Goal: Task Accomplishment & Management: Manage account settings

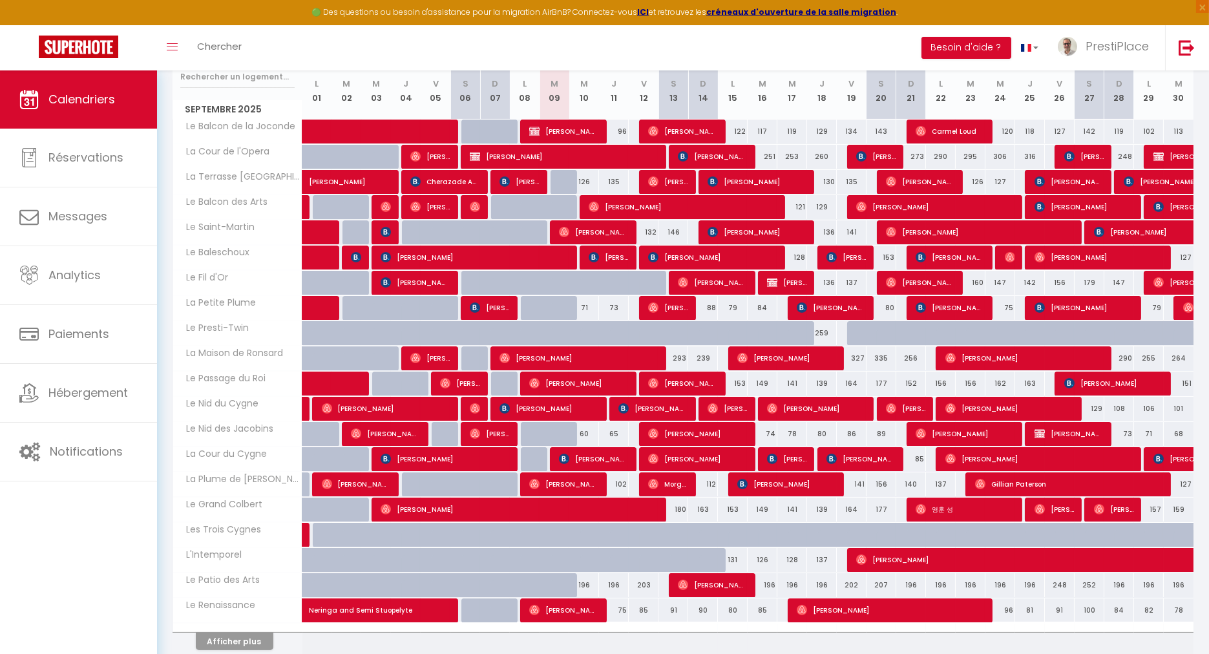
scroll to position [143, 0]
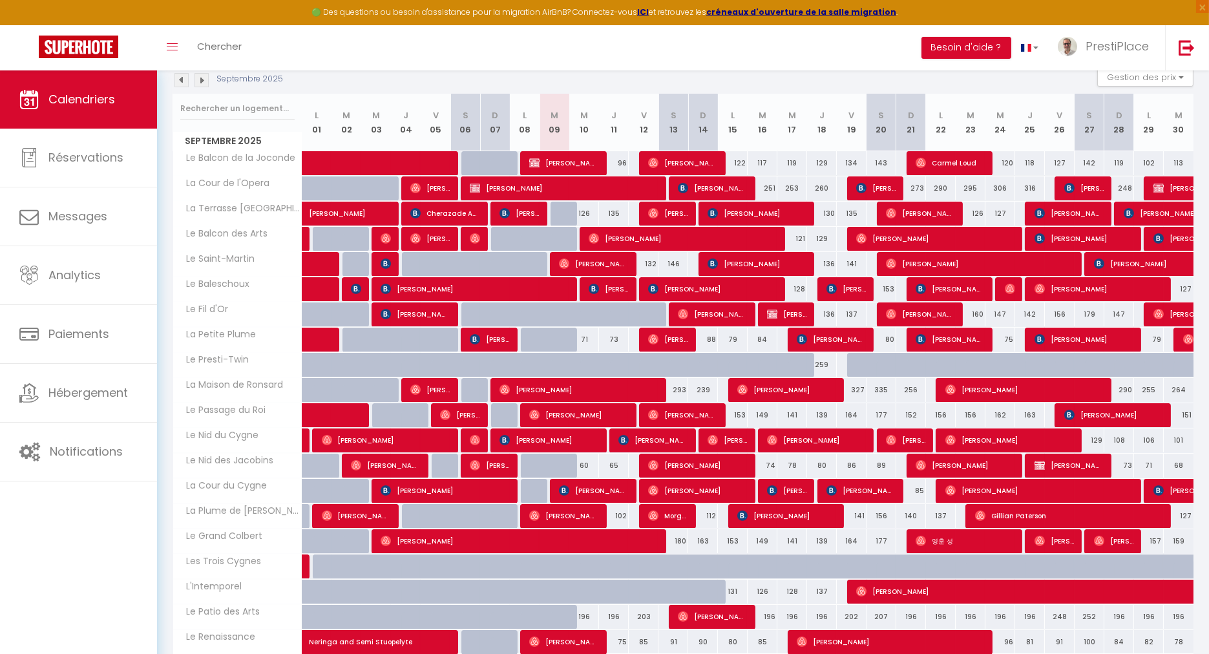
click at [196, 81] on img at bounding box center [201, 80] width 14 height 14
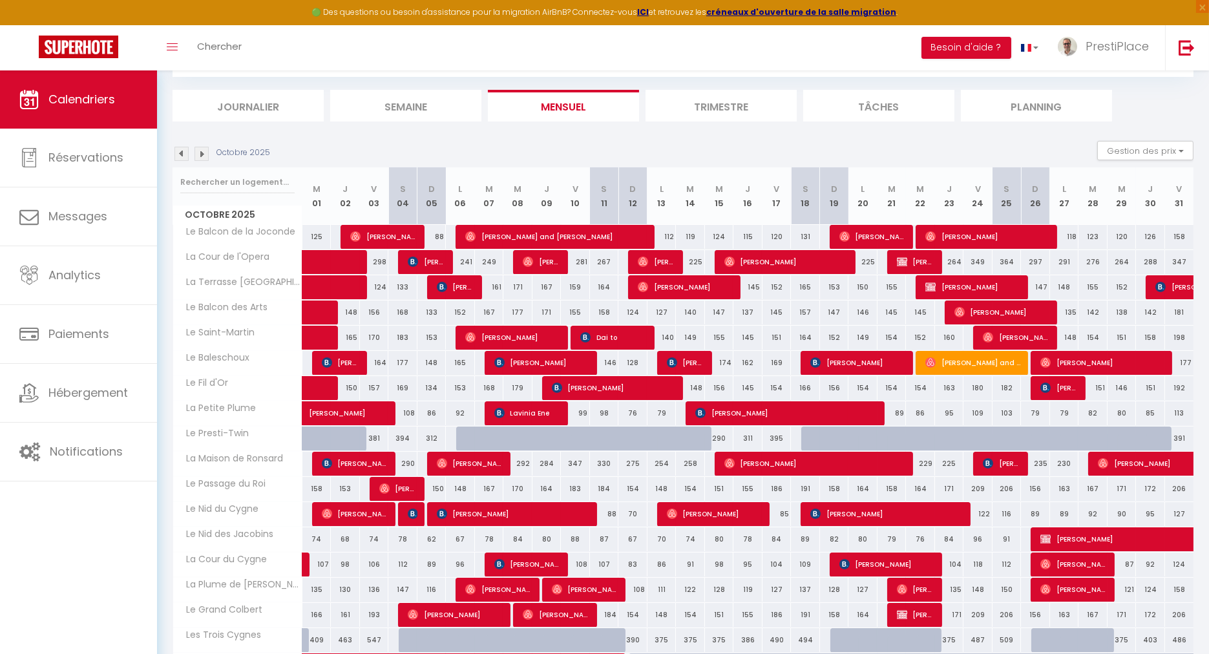
click at [183, 147] on img at bounding box center [181, 154] width 14 height 14
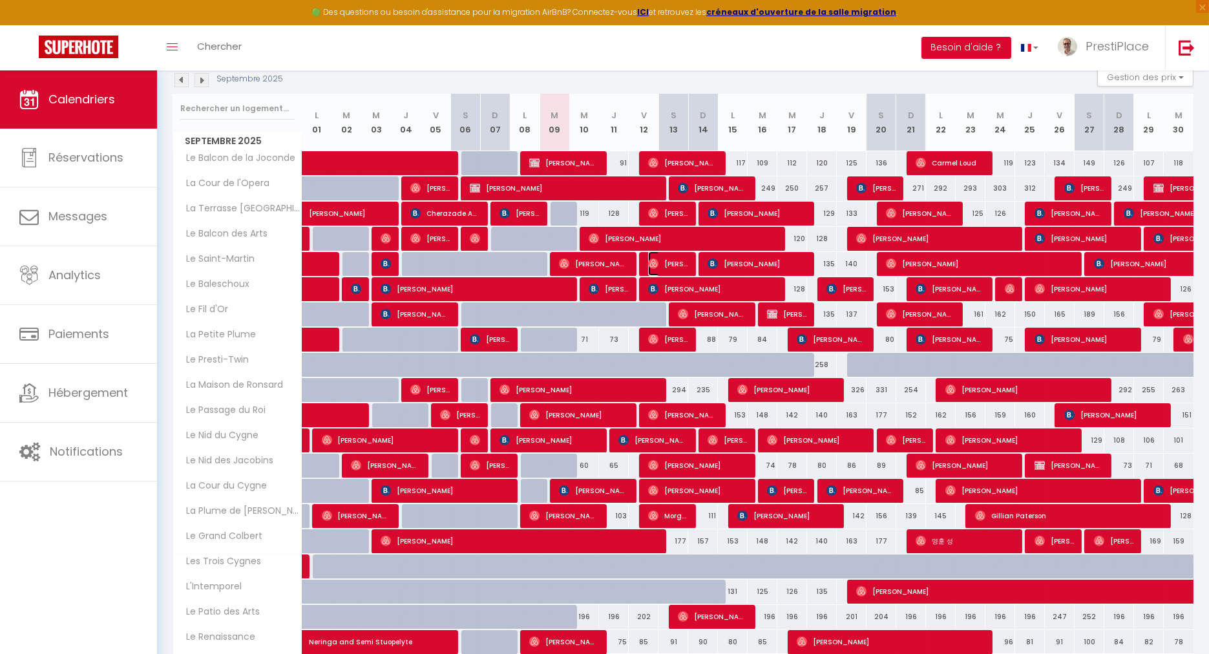
click at [664, 262] on span "[PERSON_NAME]" at bounding box center [667, 263] width 39 height 25
select select "OK"
select select "0"
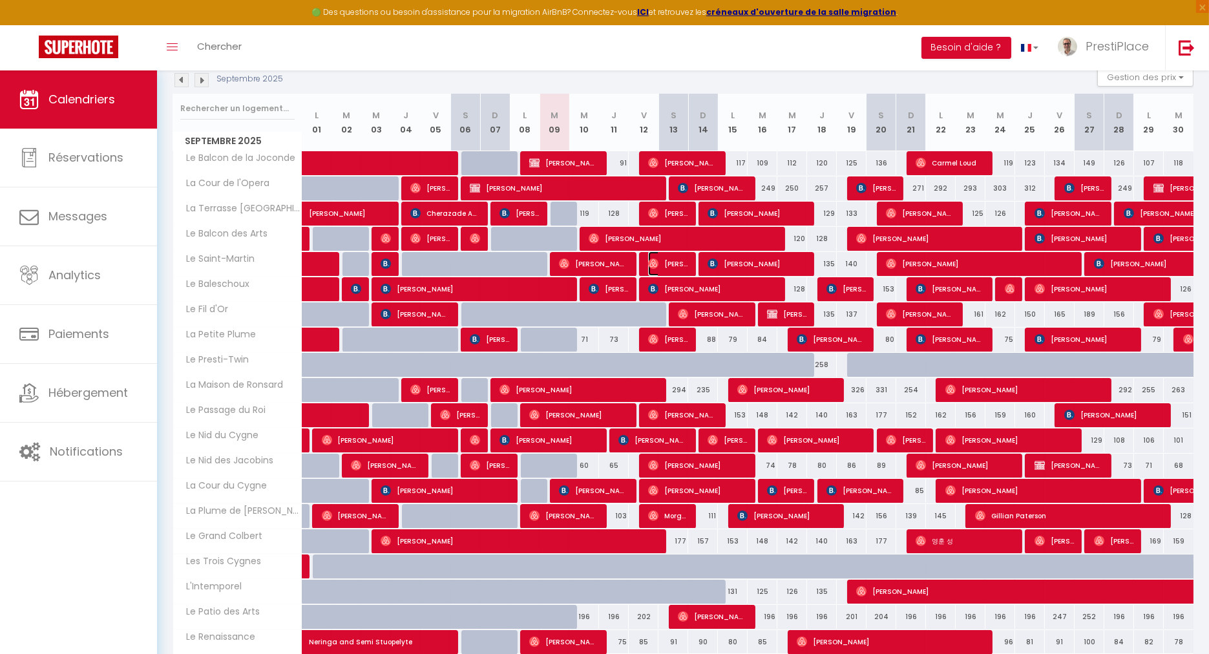
select select "1"
select select
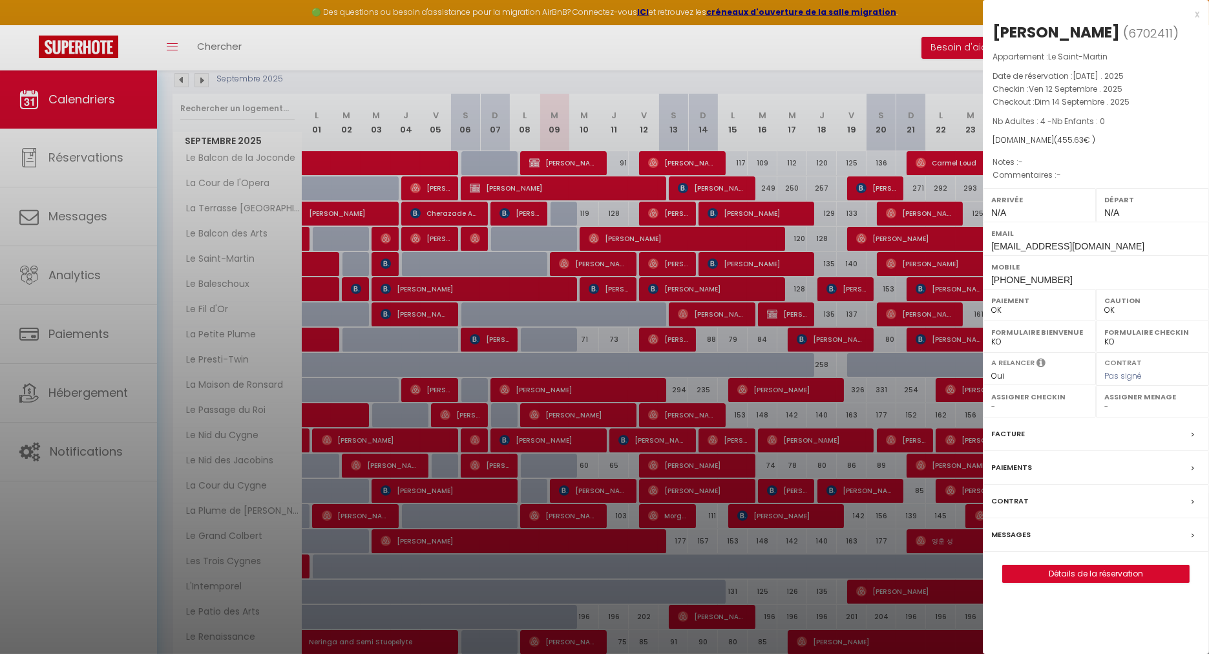
click at [1004, 535] on label "Messages" at bounding box center [1010, 535] width 39 height 14
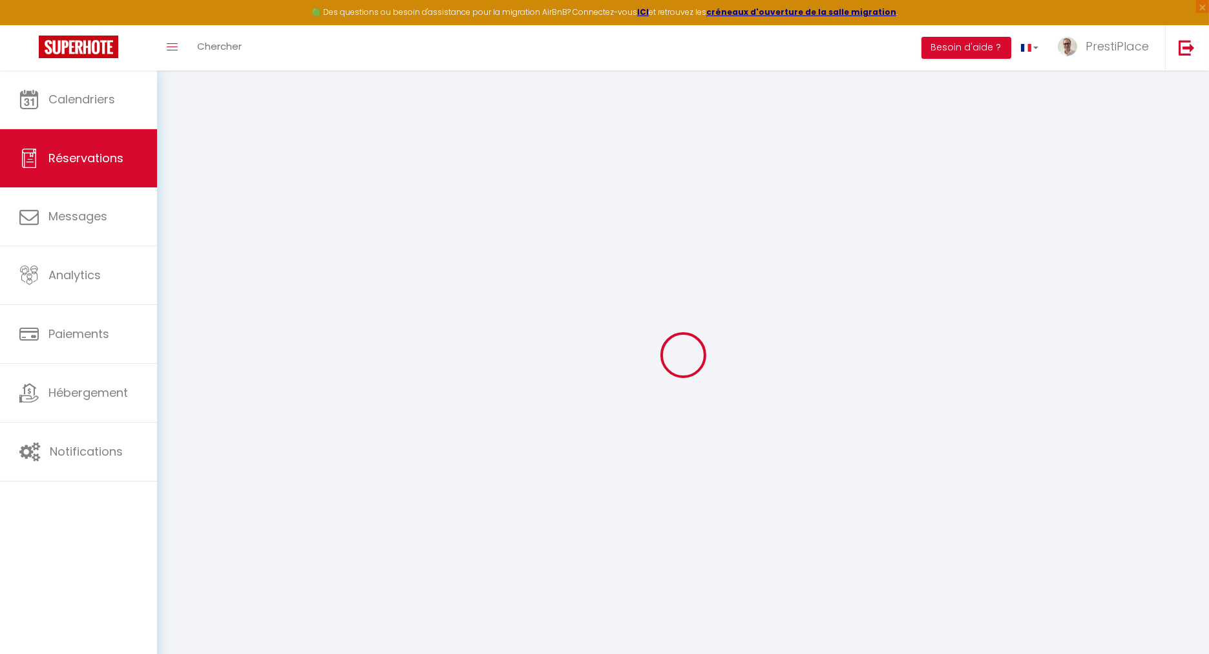
type input "[PERSON_NAME]"
type input "Cotilleau"
type input "[EMAIL_ADDRESS][DOMAIN_NAME]"
type input "[PHONE_NUMBER]"
select select
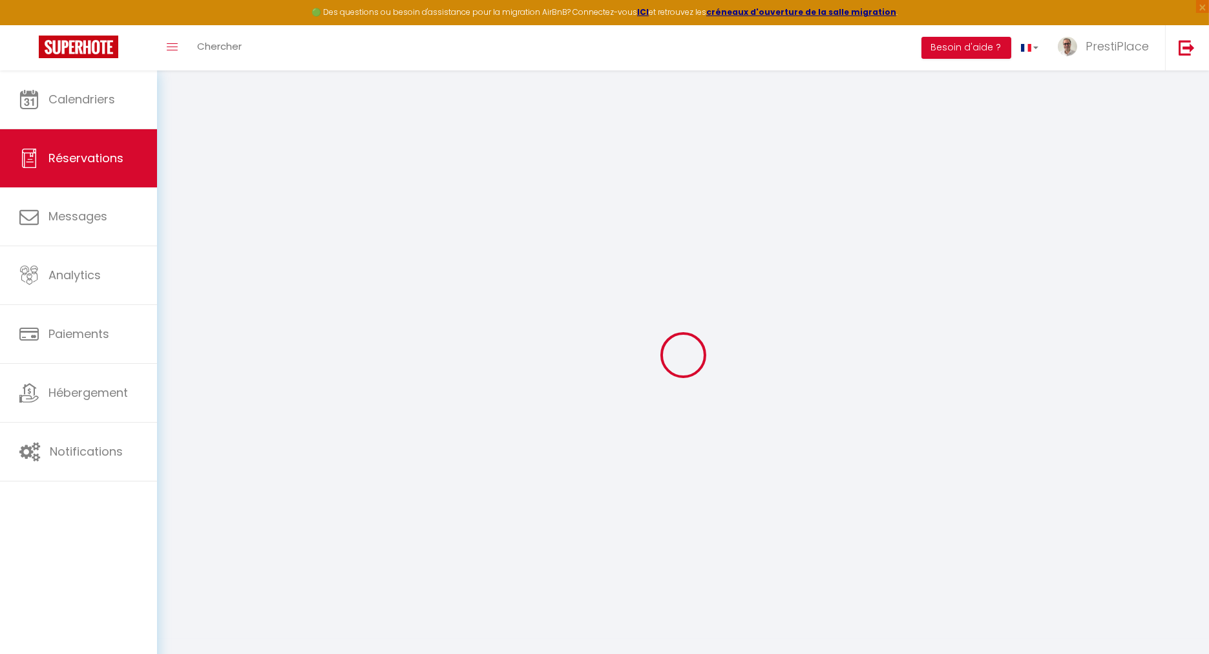
type input "67.95"
select select "26008"
select select "1"
select select
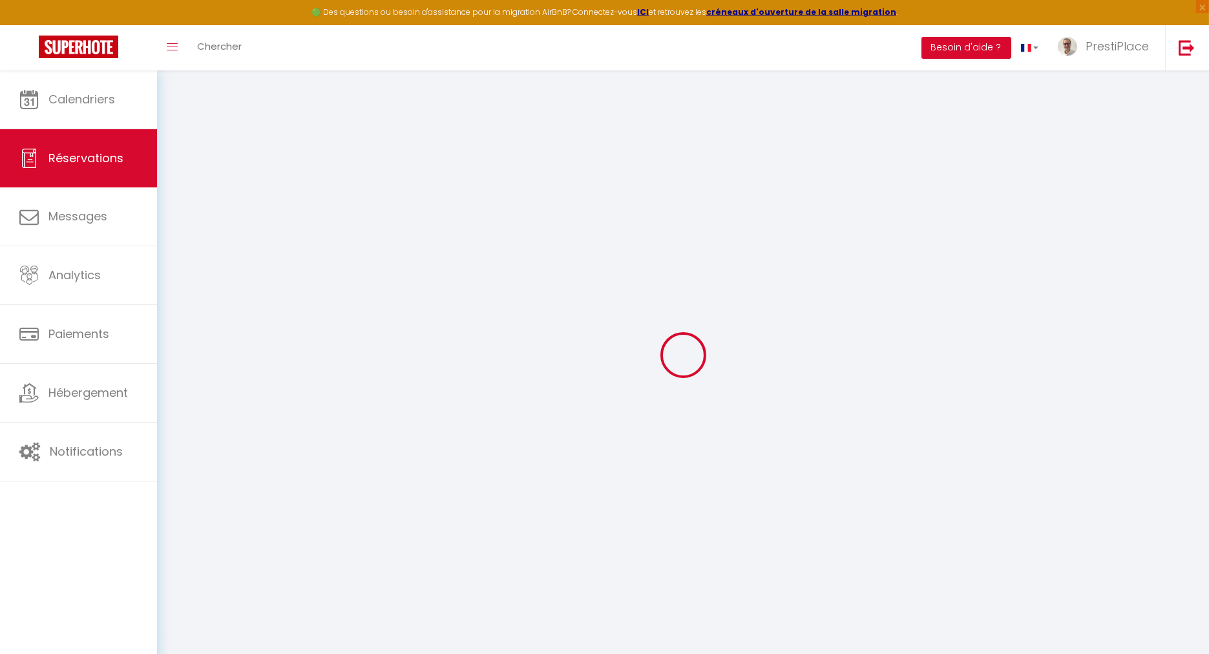
type input "4"
select select "12"
select select
type input "357"
checkbox input "false"
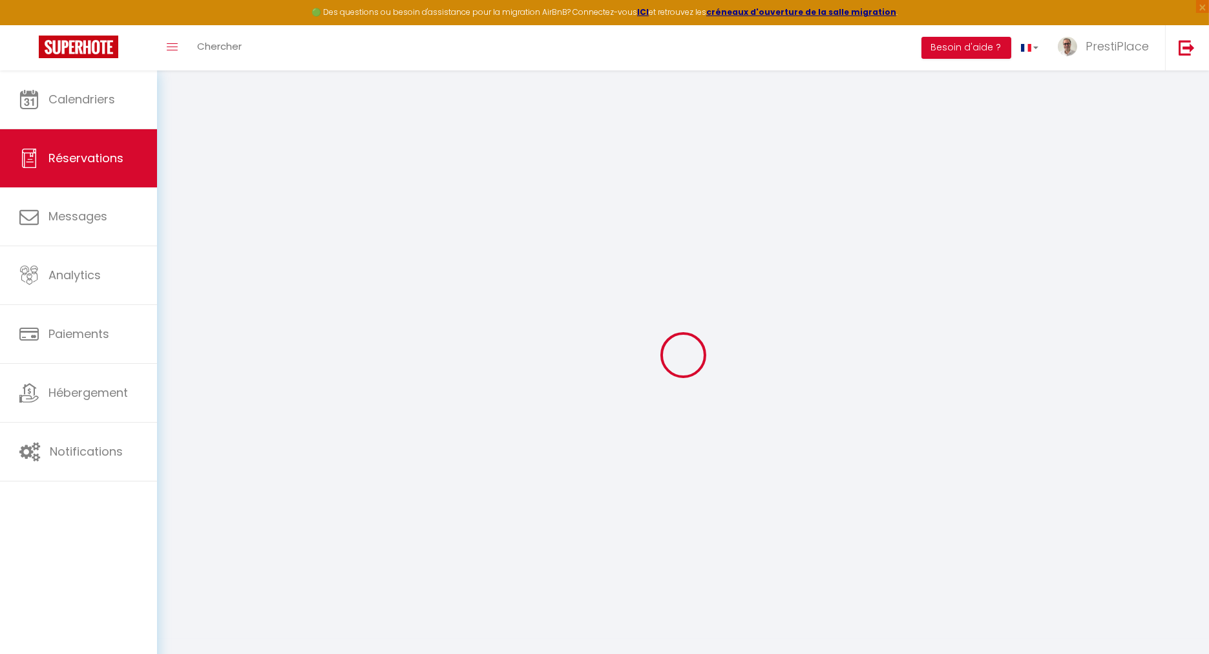
type input "0"
select select "1"
type input "0"
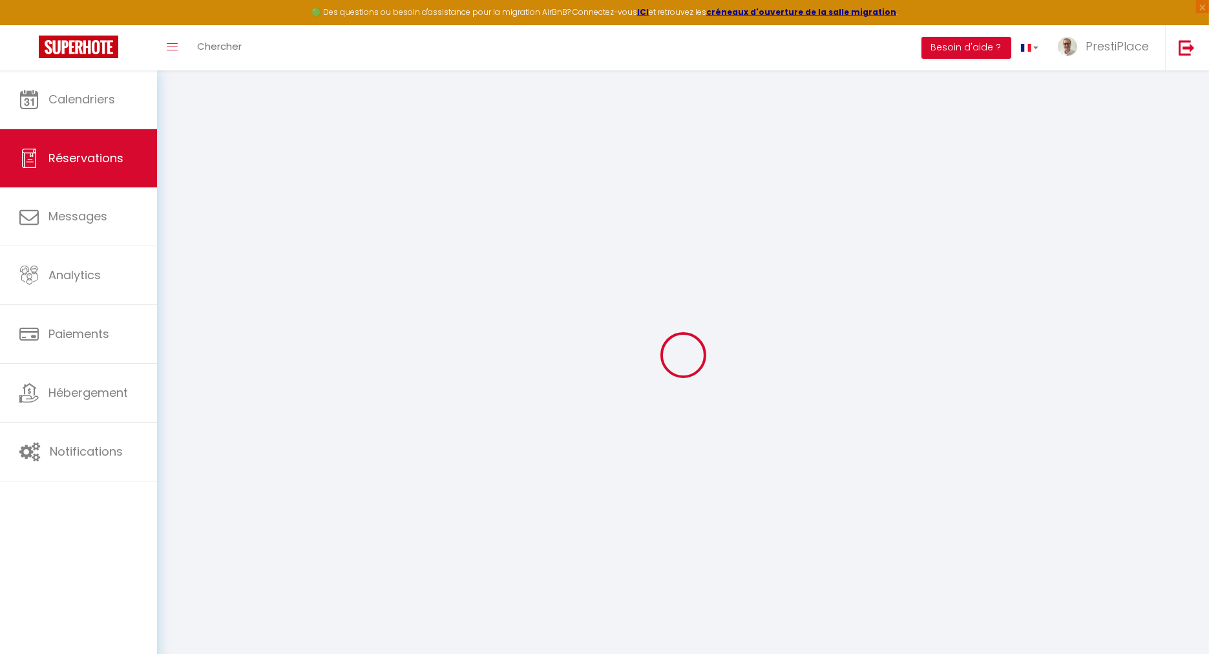
select select
select select "15"
checkbox input "false"
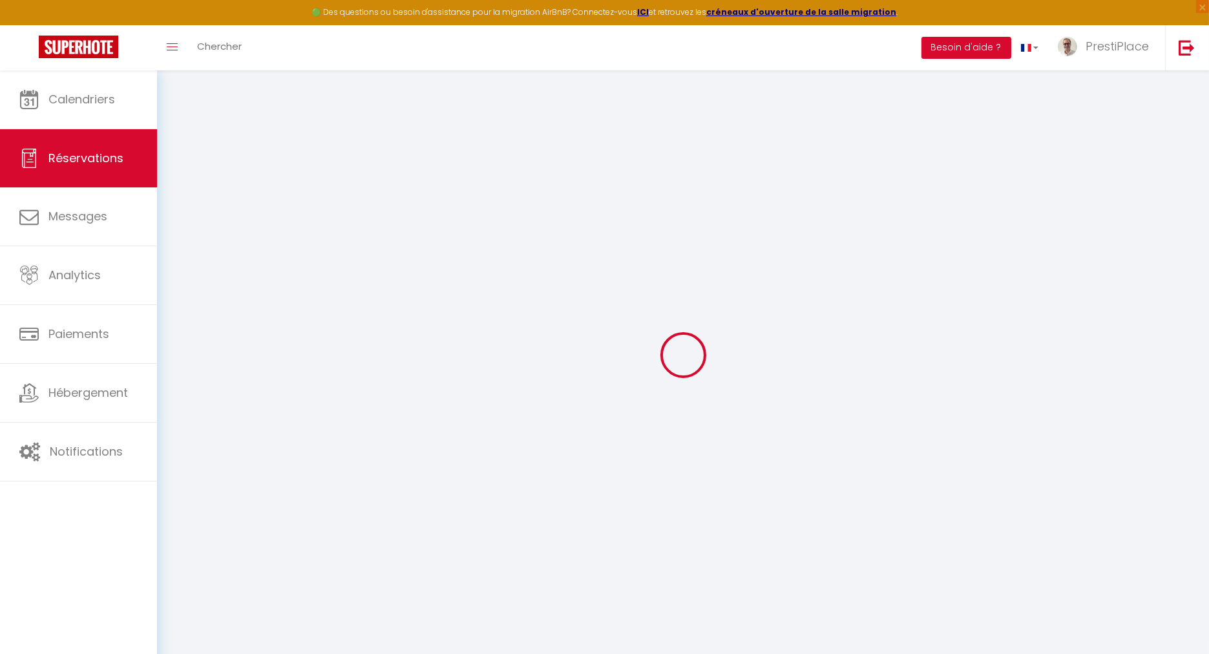
select select
checkbox input "false"
select select
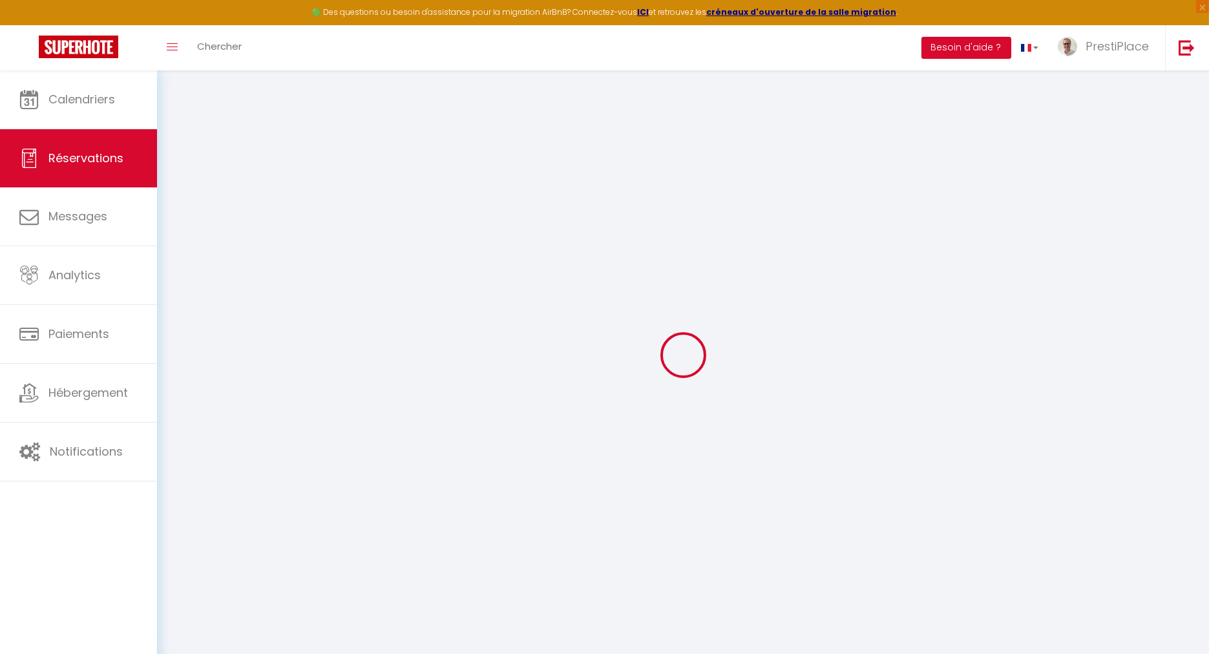
select select
checkbox input "false"
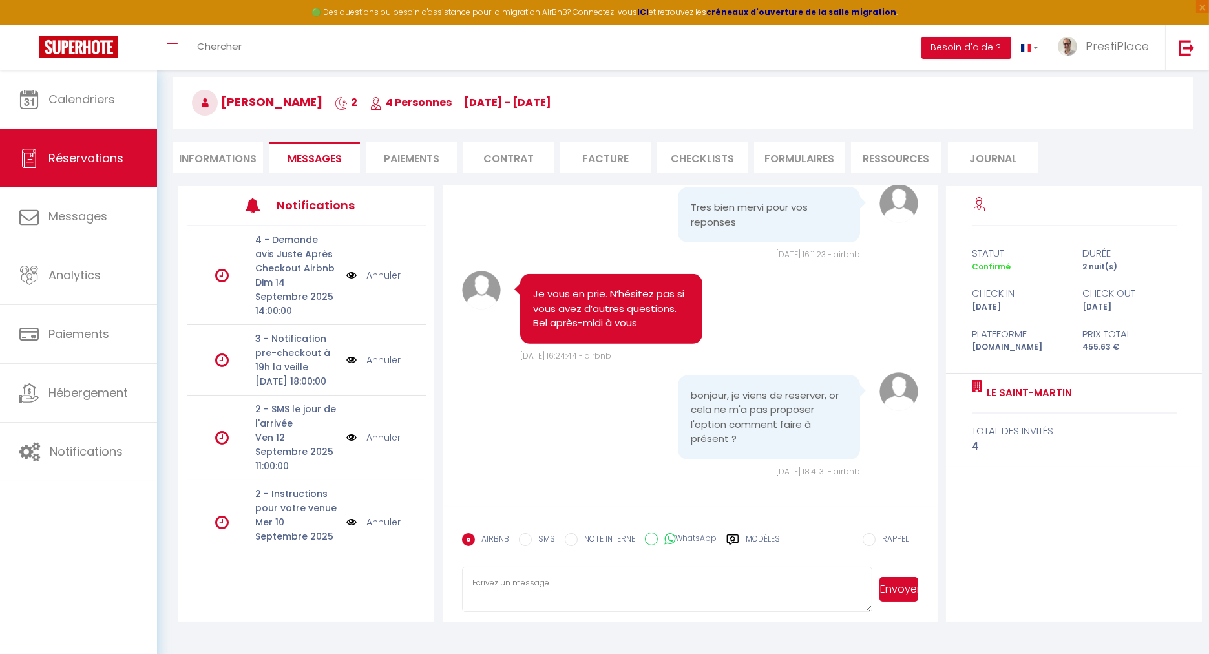
scroll to position [70, 0]
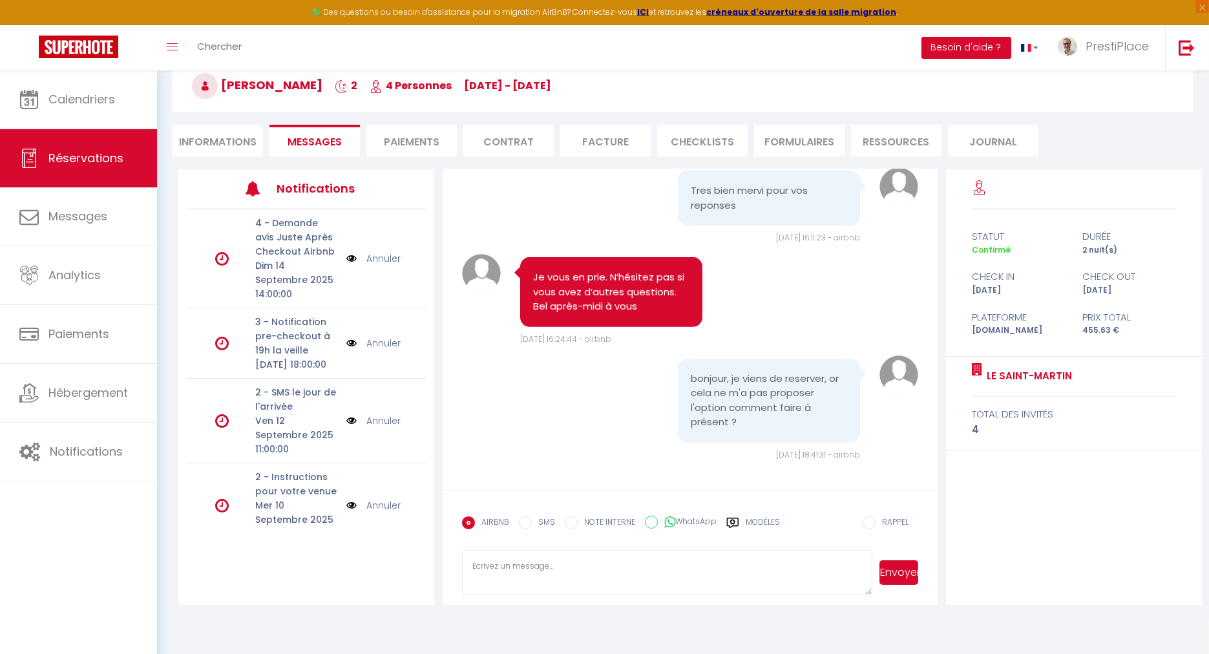
click at [753, 525] on label "Modèles" at bounding box center [762, 527] width 34 height 23
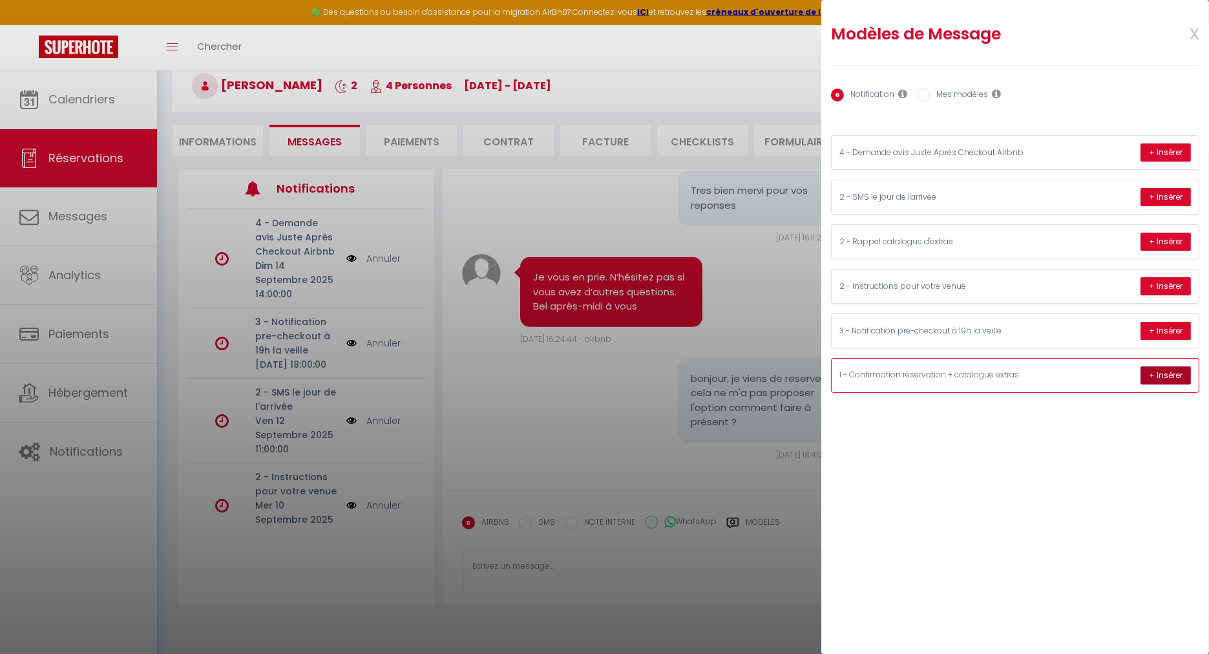
click at [1163, 373] on button "+ Insérer" at bounding box center [1165, 375] width 50 height 18
type textarea "Dear [PERSON_NAME], Thank you for your reservation. We are delighted to welcome…"
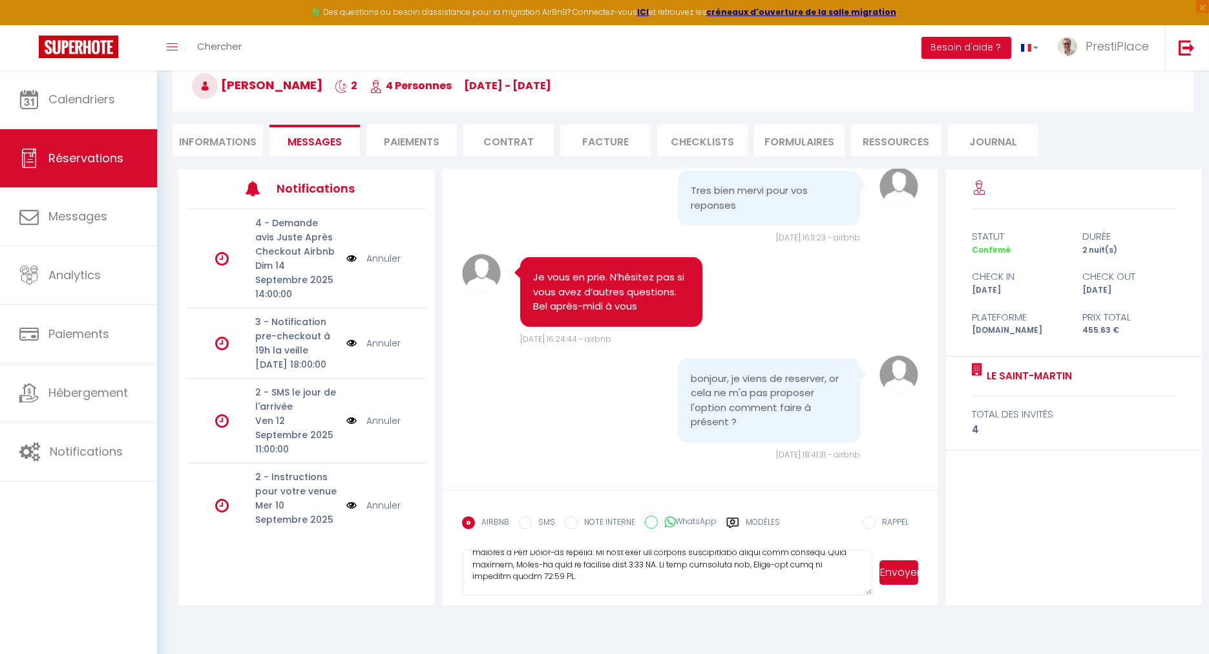
scroll to position [317, 0]
drag, startPoint x: 472, startPoint y: 565, endPoint x: 834, endPoint y: 667, distance: 376.7
click at [834, 584] on html "🟢 Des questions ou besoin d'assistance pour la migration AirBnB? Connectez-vous…" at bounding box center [604, 257] width 1209 height 654
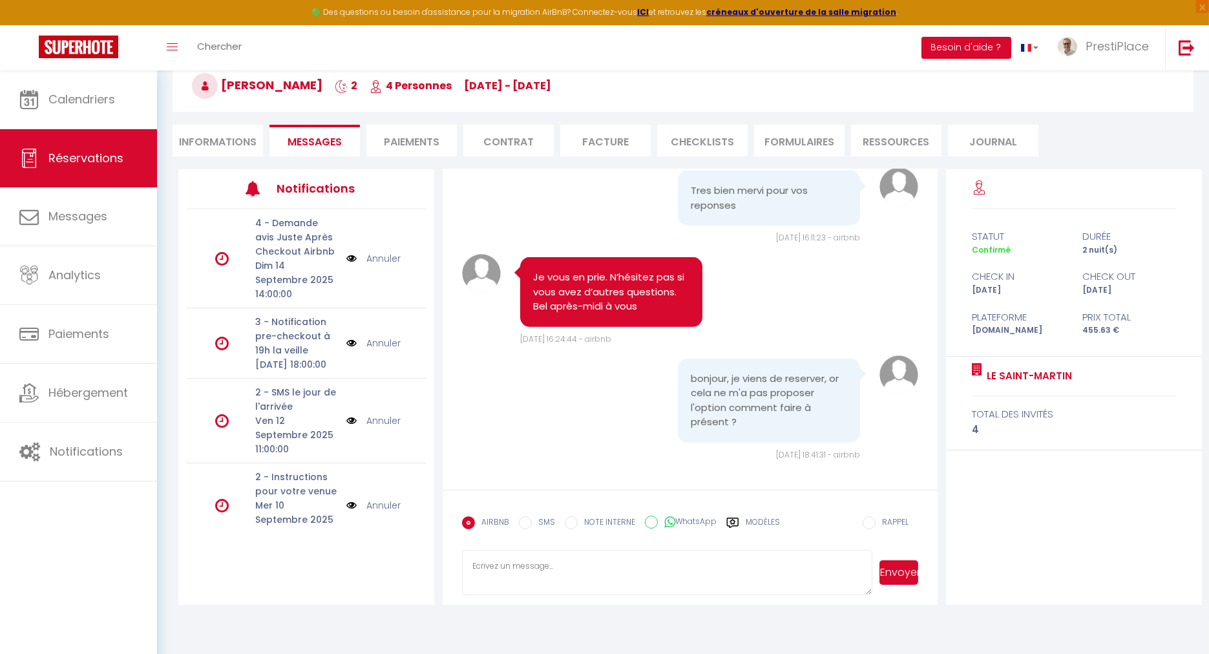
scroll to position [0, 0]
click at [227, 150] on li "Informations" at bounding box center [217, 141] width 90 height 32
select select
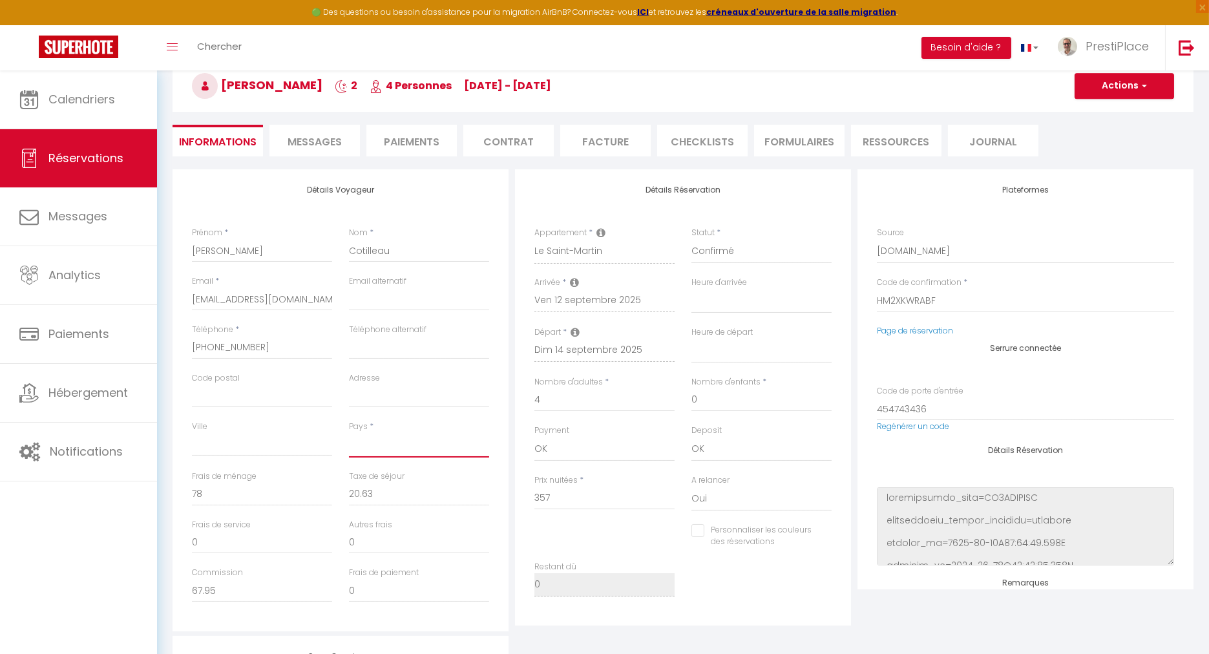
click at [391, 439] on select "[GEOGRAPHIC_DATA] [GEOGRAPHIC_DATA] [GEOGRAPHIC_DATA] [GEOGRAPHIC_DATA] [GEOGRA…" at bounding box center [419, 445] width 140 height 25
select select
checkbox input "false"
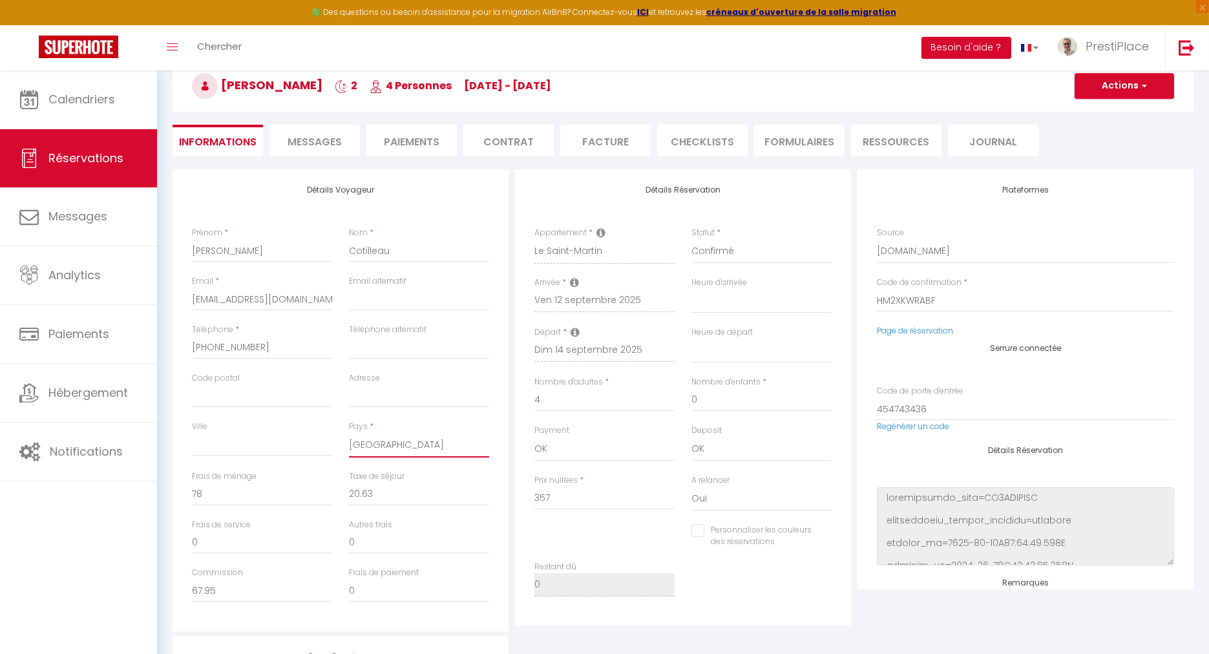
click at [391, 439] on select "[GEOGRAPHIC_DATA] [GEOGRAPHIC_DATA] [GEOGRAPHIC_DATA] [GEOGRAPHIC_DATA] [GEOGRA…" at bounding box center [419, 445] width 140 height 25
select select "FR"
select select
checkbox input "false"
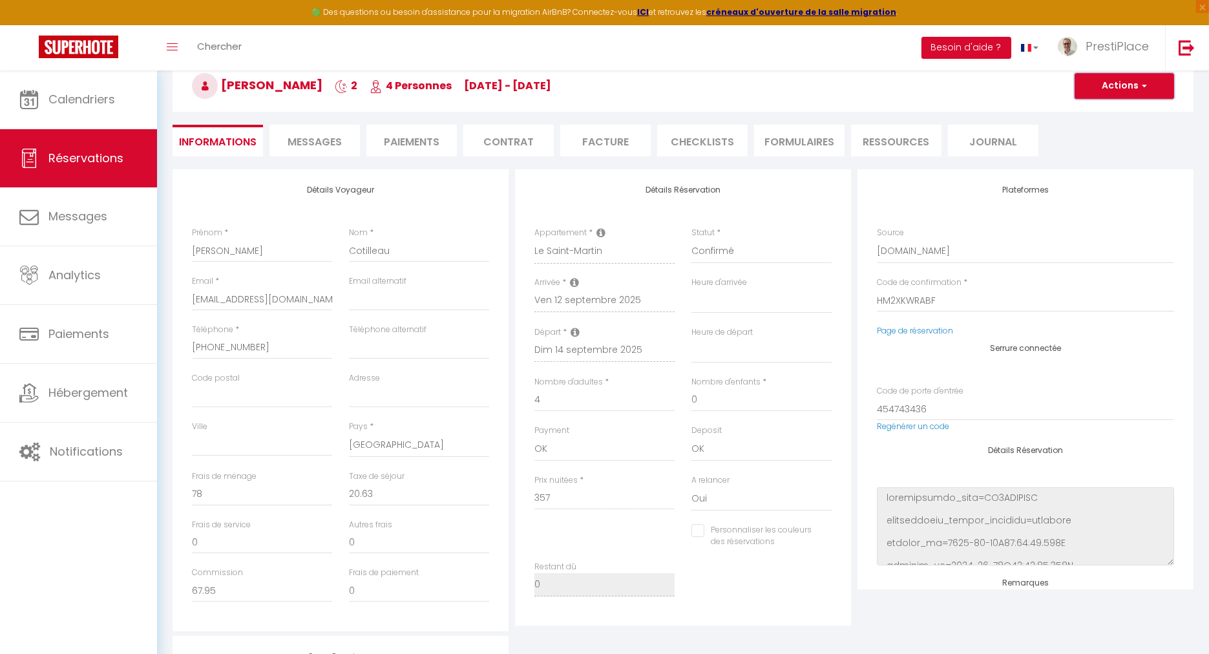
click at [1136, 94] on button "Actions" at bounding box center [1123, 86] width 99 height 26
click at [1096, 112] on link "Enregistrer" at bounding box center [1111, 114] width 102 height 17
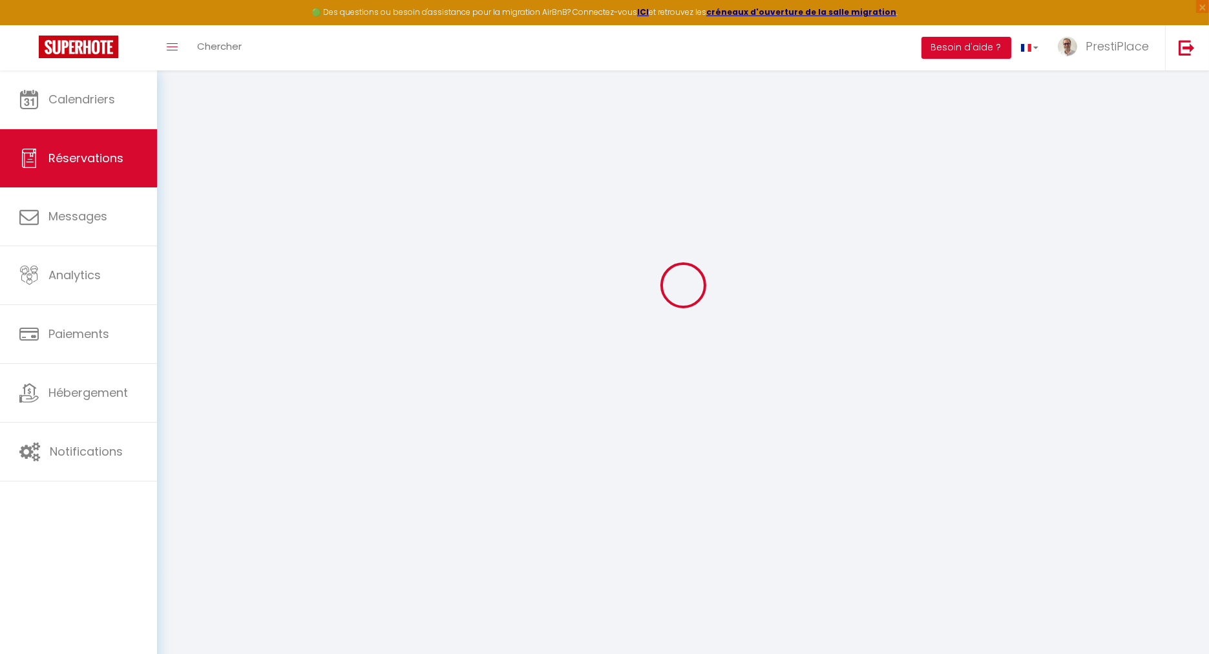
select select "not_cancelled"
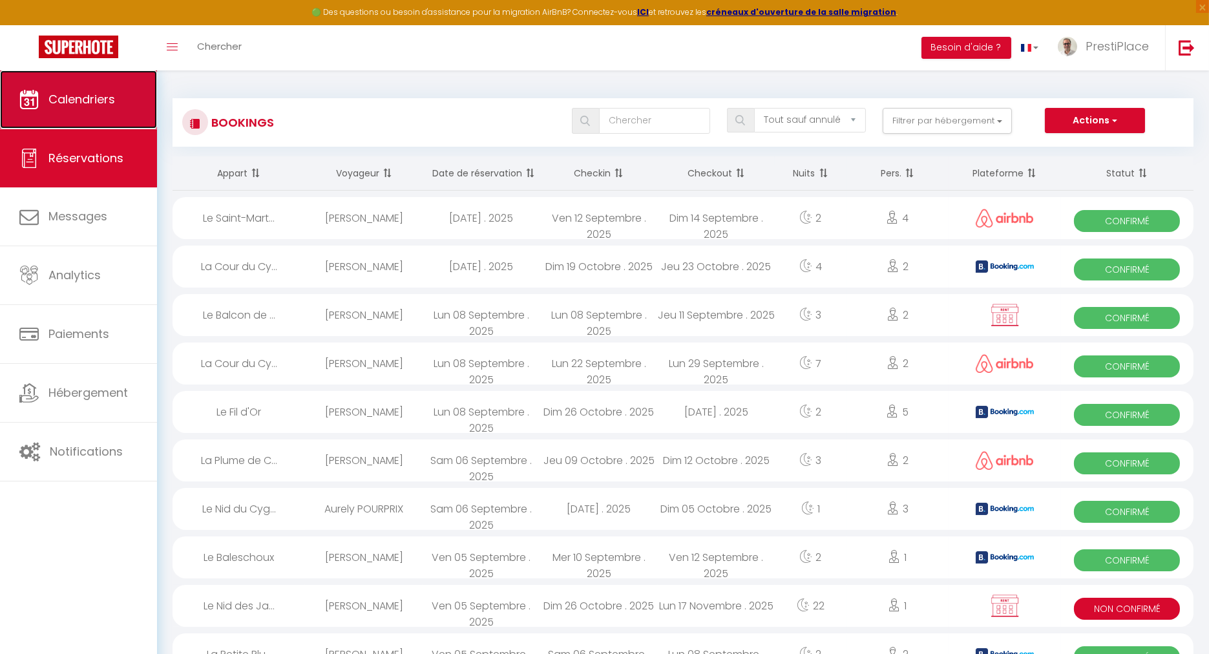
click at [81, 98] on span "Calendriers" at bounding box center [81, 99] width 67 height 16
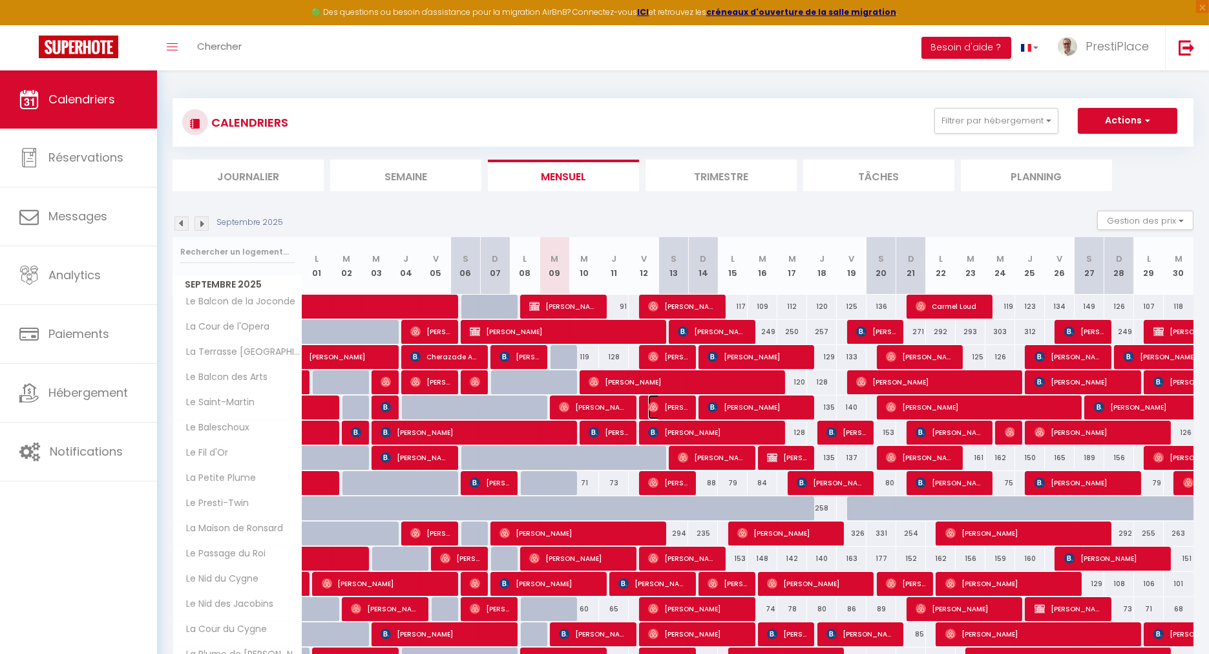
click at [670, 404] on span "[PERSON_NAME]" at bounding box center [667, 407] width 39 height 25
select select "OK"
select select "0"
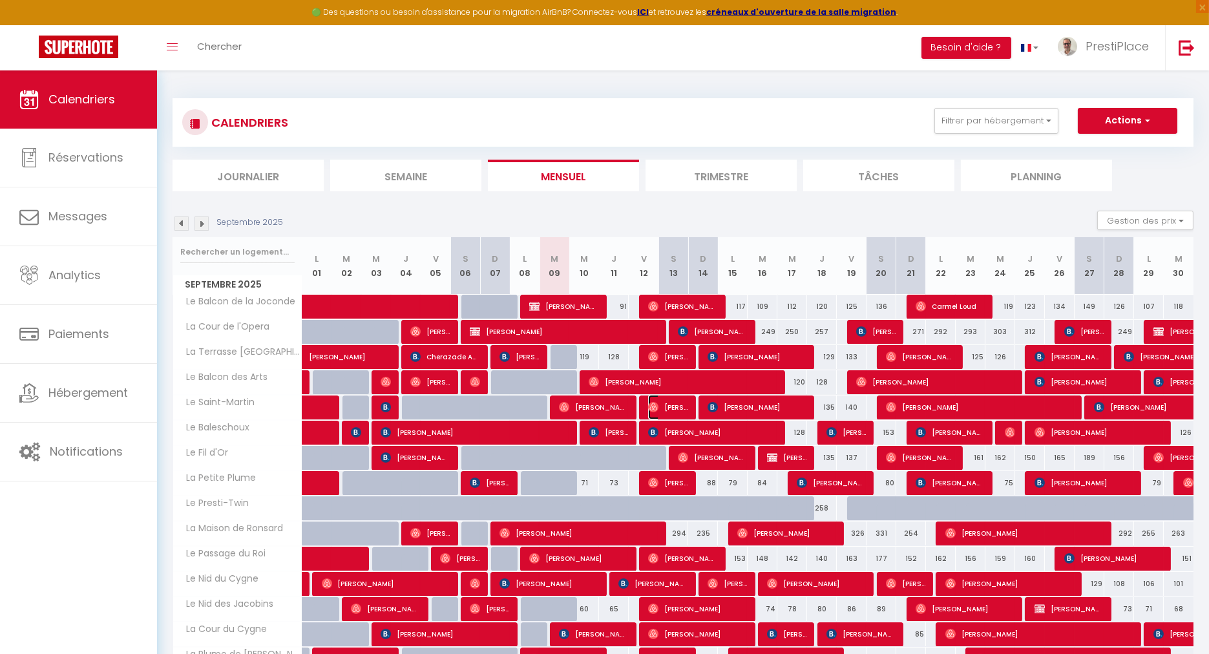
select select "1"
select select
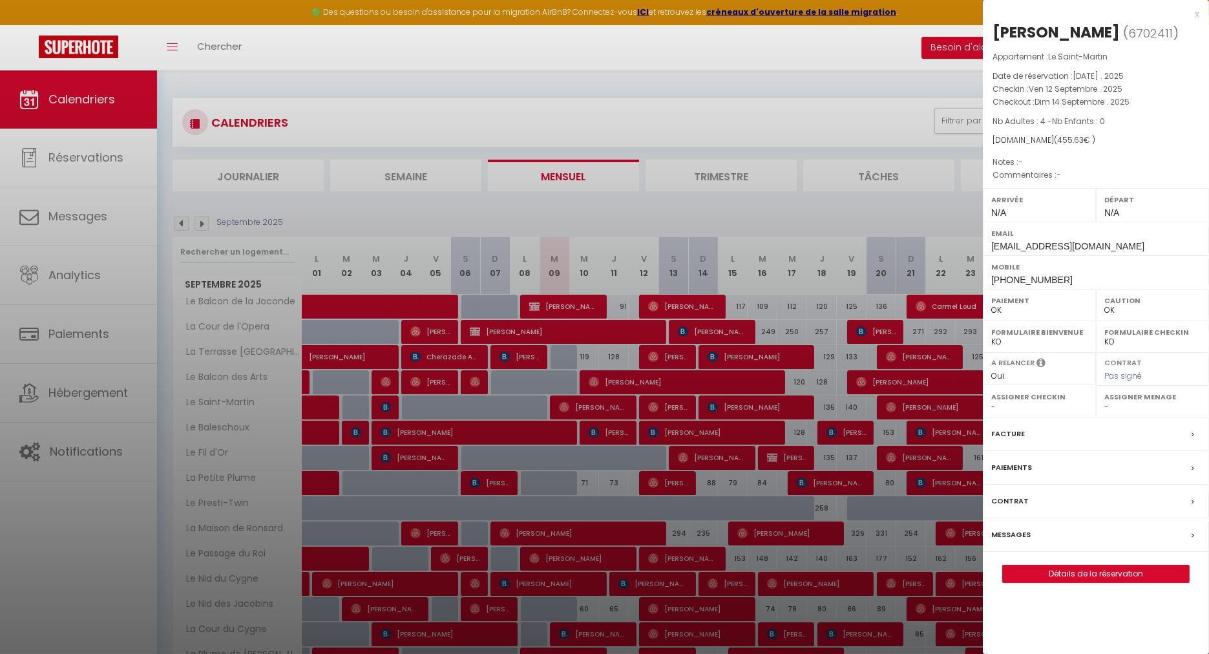
click at [1010, 528] on label "Messages" at bounding box center [1010, 535] width 39 height 14
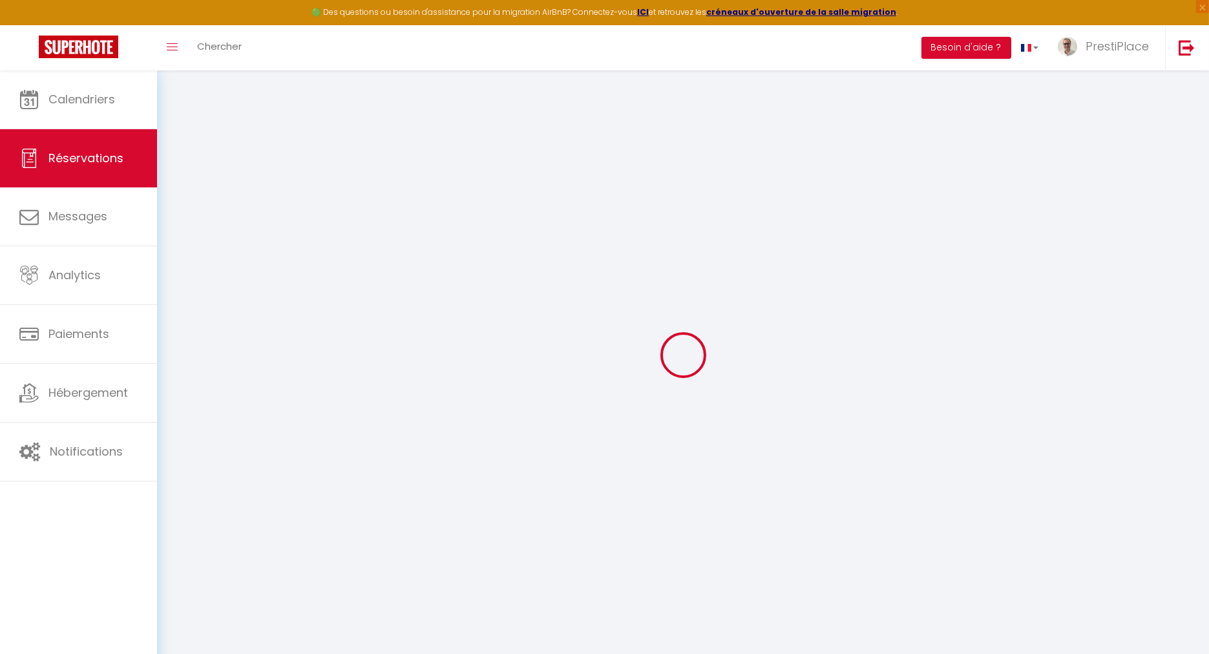
select select
checkbox input "false"
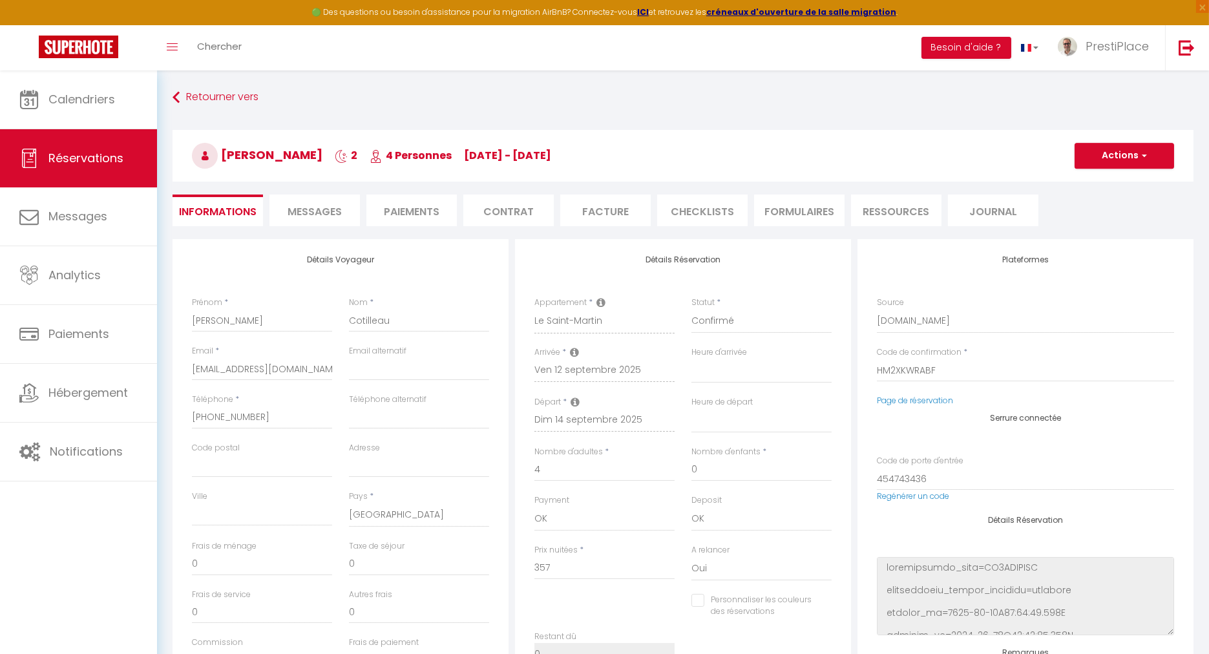
click at [309, 206] on span "Messages" at bounding box center [314, 211] width 54 height 15
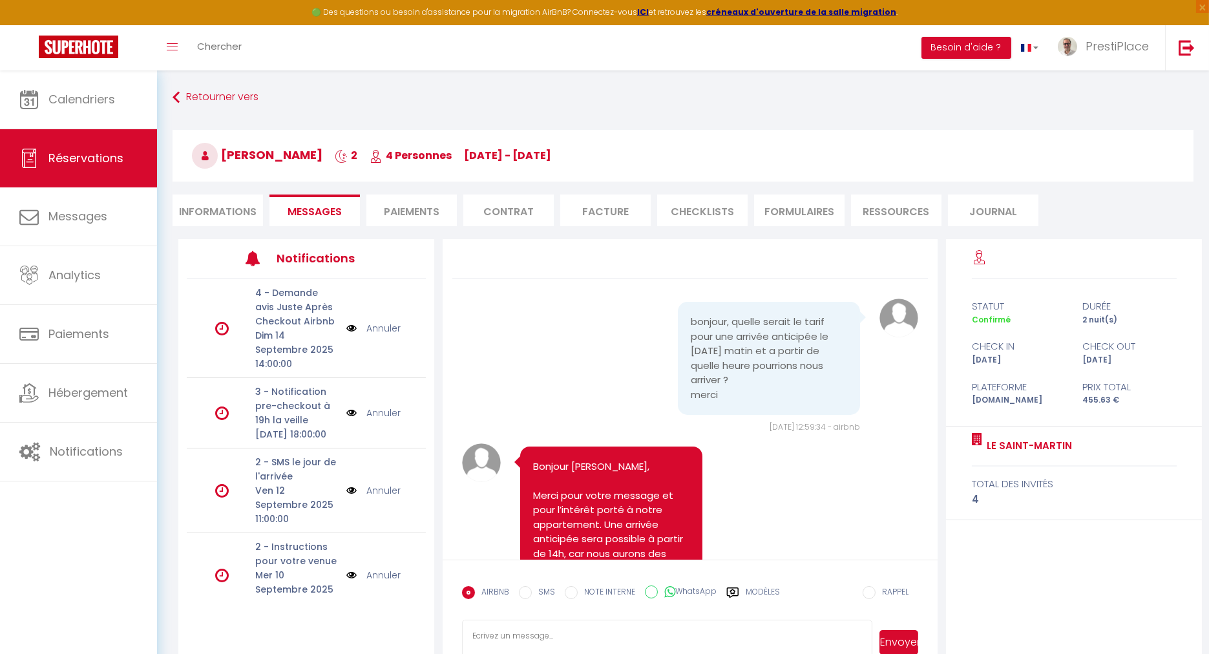
scroll to position [1480, 0]
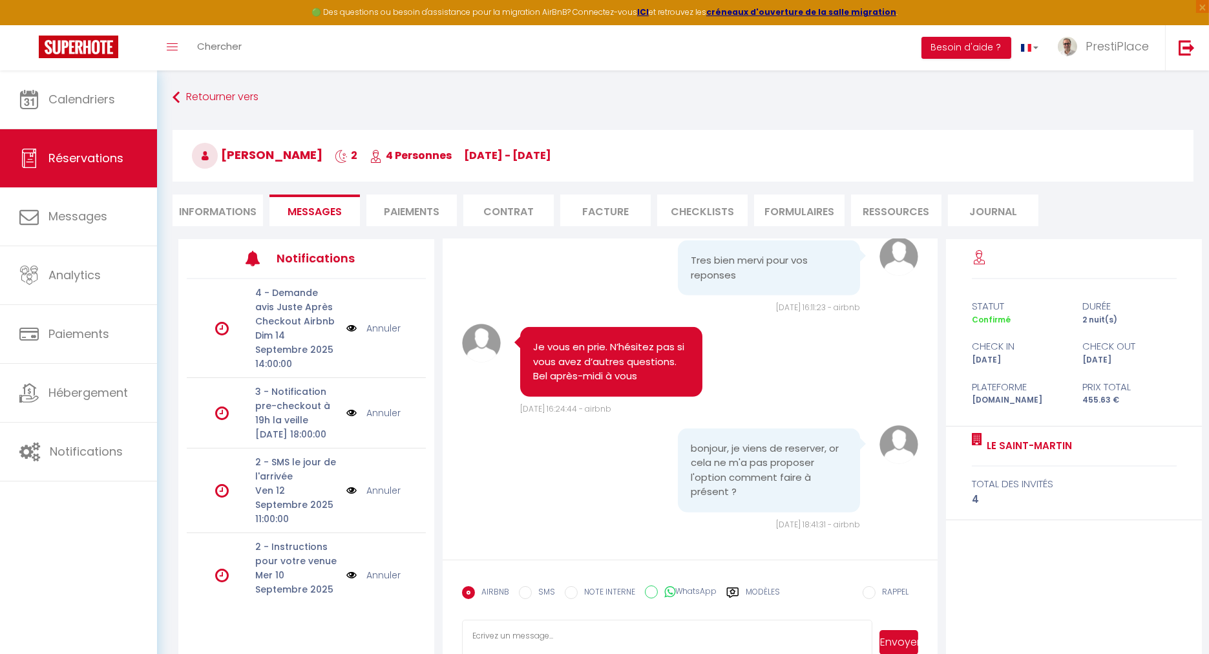
click at [594, 627] on textarea at bounding box center [667, 641] width 410 height 45
click at [745, 587] on label "Modèles" at bounding box center [762, 597] width 34 height 23
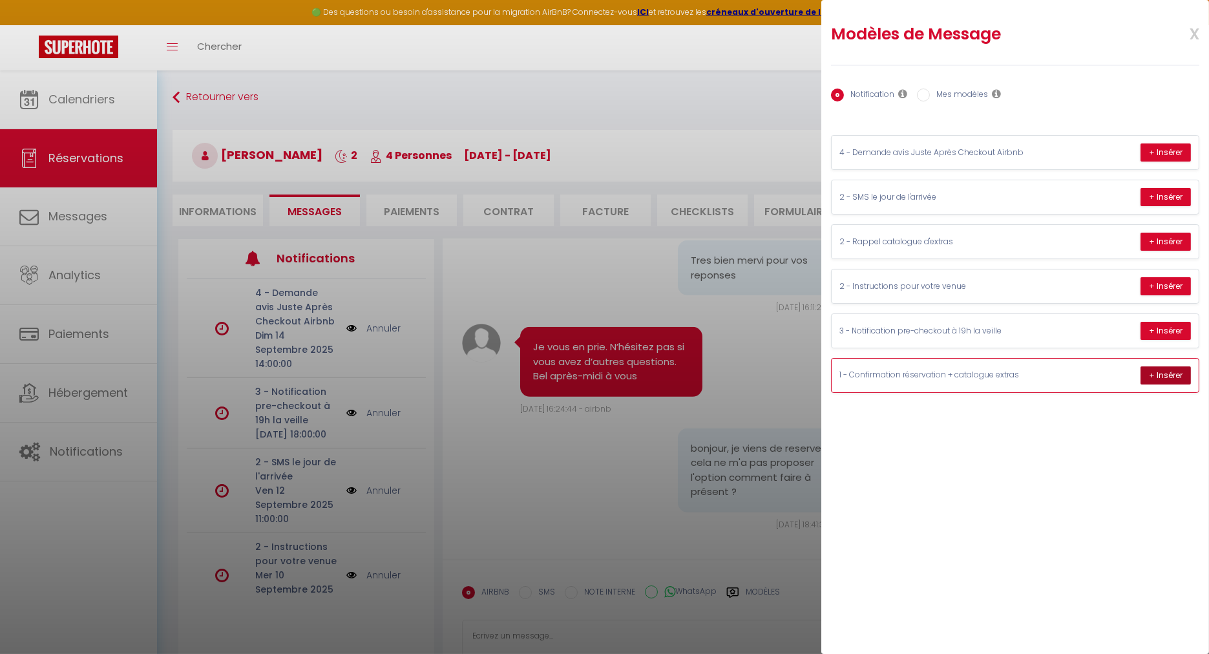
click at [1170, 366] on button "+ Insérer" at bounding box center [1165, 375] width 50 height 18
type textarea "Loremip Dolorsit, Ametc adipisci elit seddo eiusmodtemp, inci utlabo etdol ma a…"
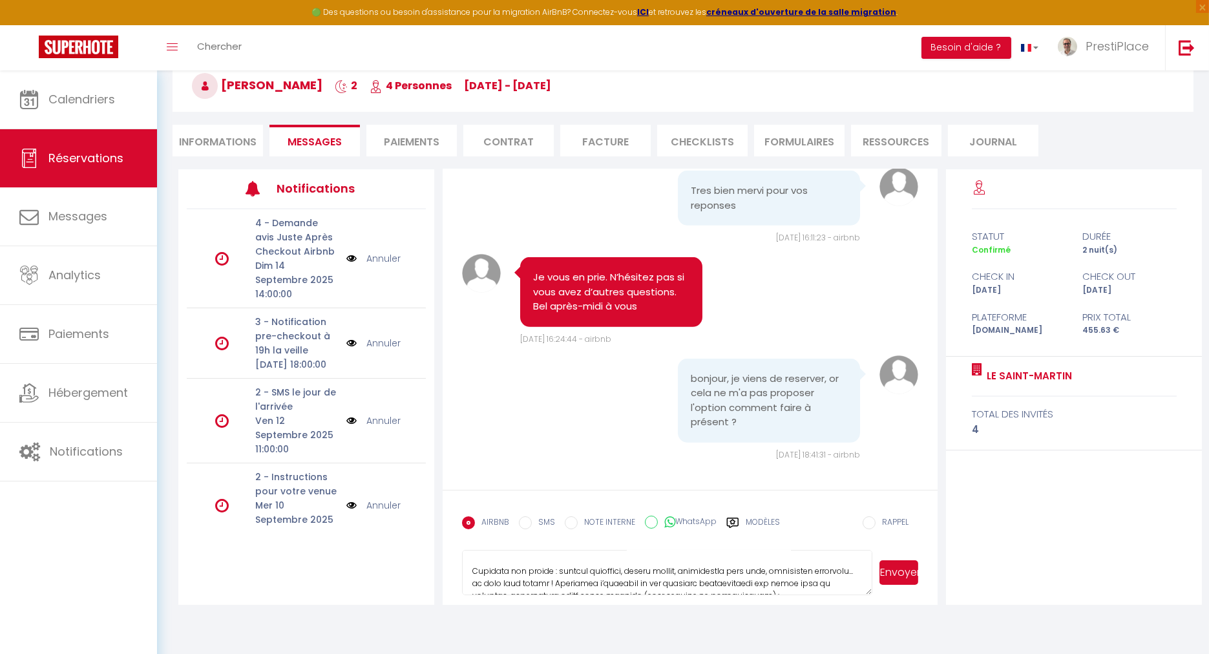
scroll to position [341, 0]
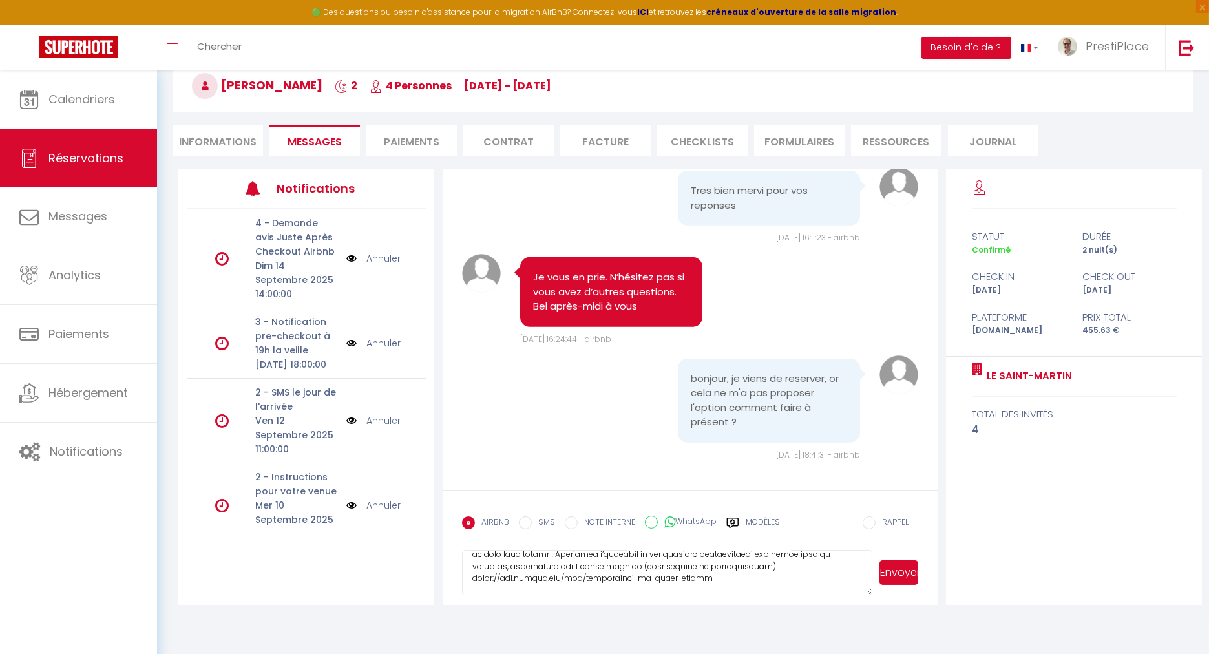
drag, startPoint x: 472, startPoint y: 563, endPoint x: 784, endPoint y: 663, distance: 328.5
click at [784, 584] on html "🟢 Des questions ou besoin d'assistance pour la migration AirBnB? Connectez-vous…" at bounding box center [604, 257] width 1209 height 654
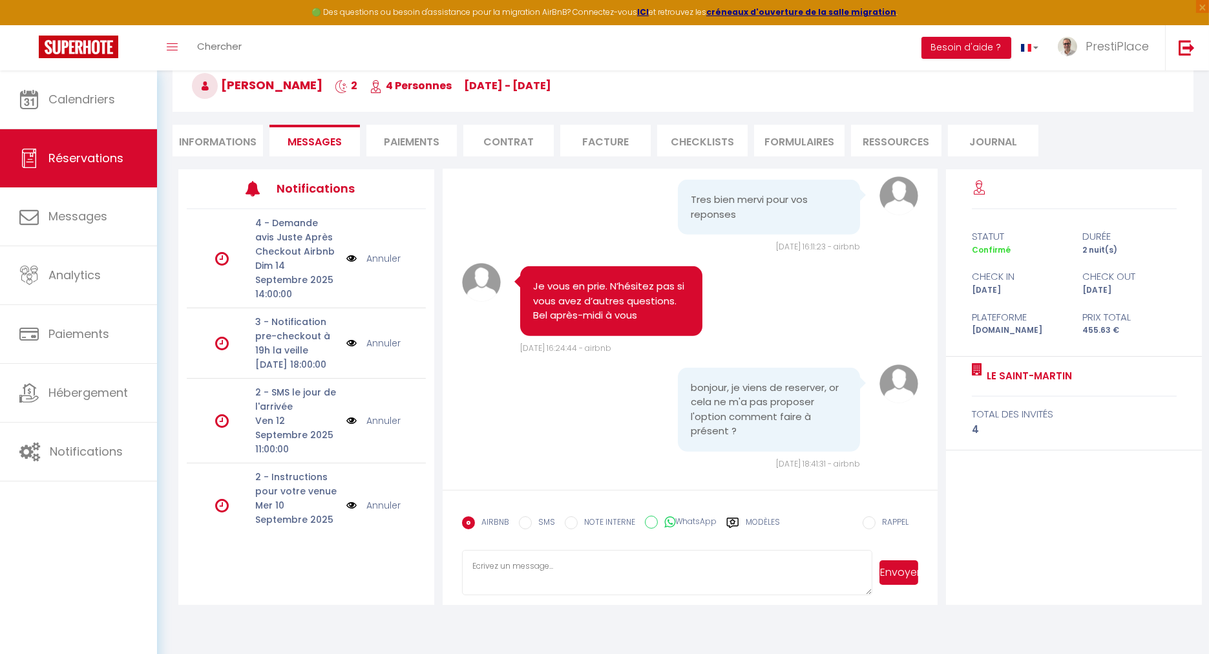
scroll to position [1480, 0]
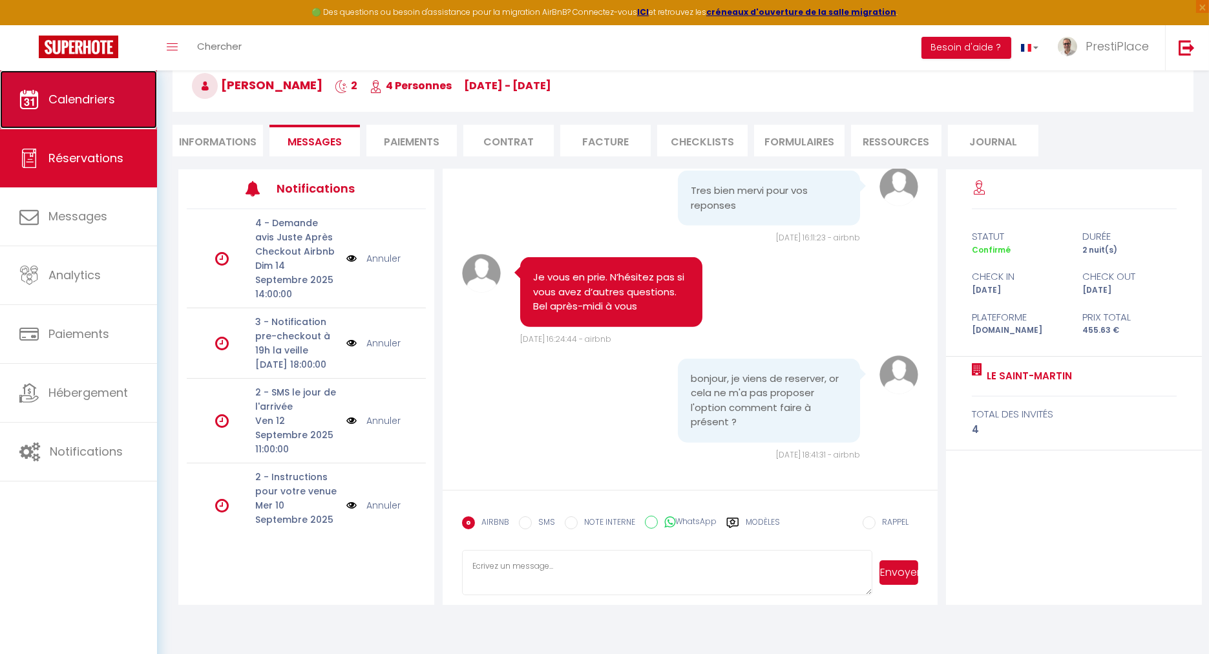
click at [112, 103] on span "Calendriers" at bounding box center [81, 99] width 67 height 16
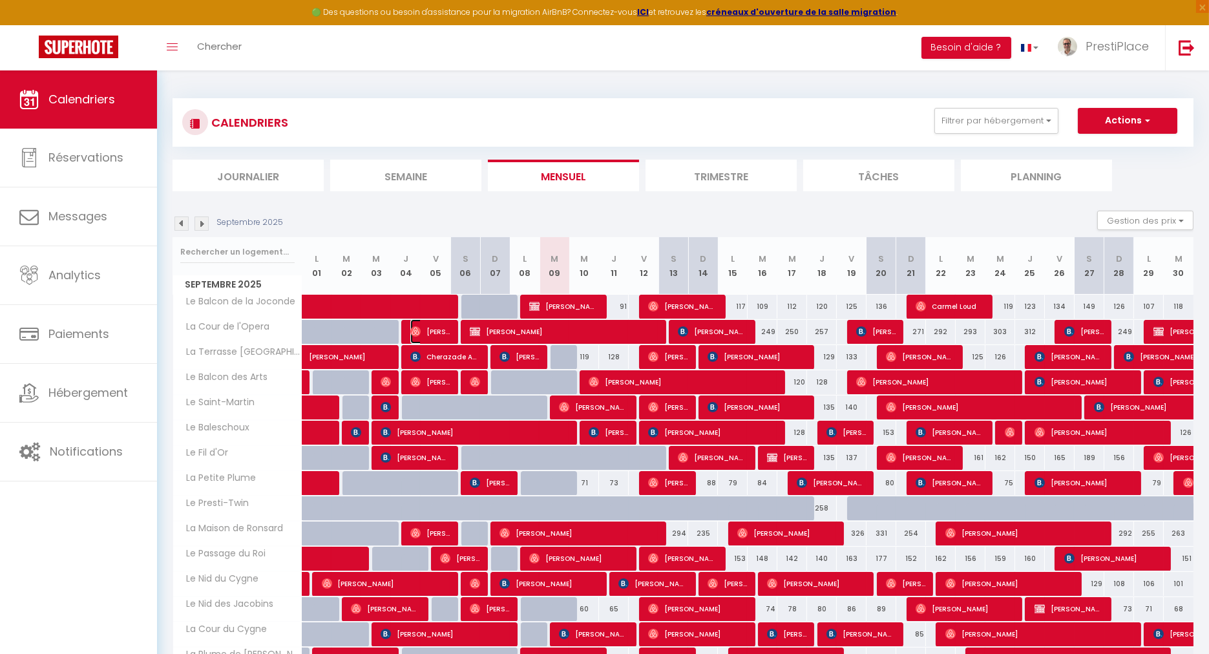
click at [433, 329] on span "[PERSON_NAME]" at bounding box center [429, 331] width 39 height 25
select select "OK"
select select "0"
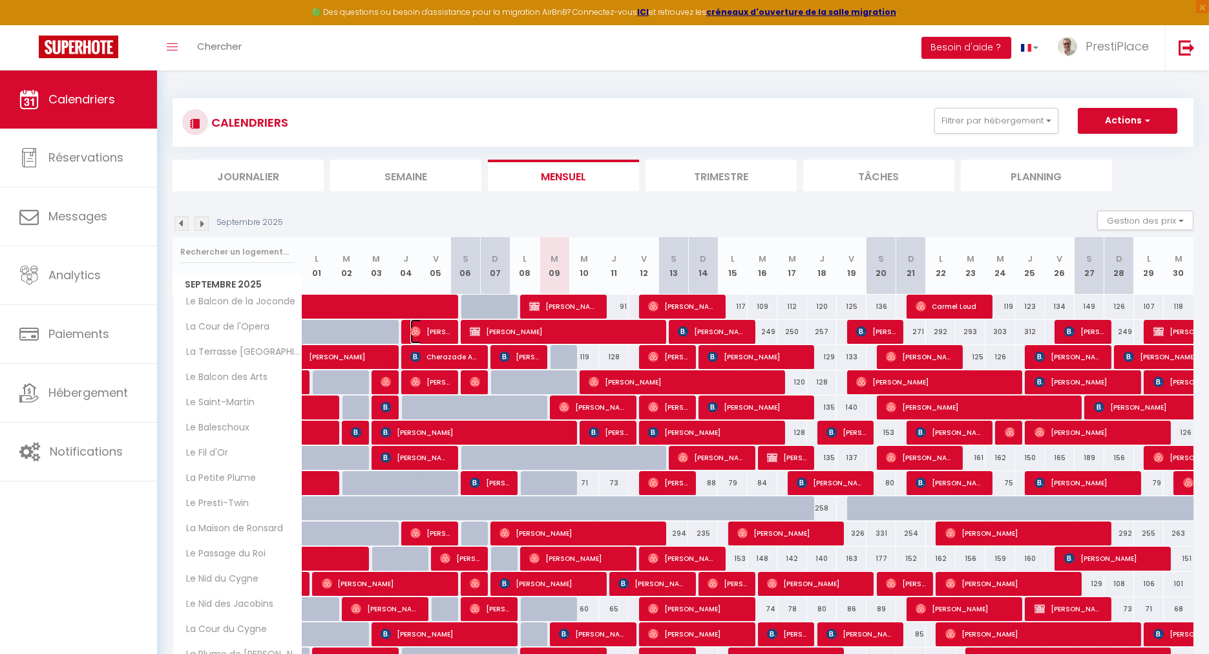
select select "1"
select select
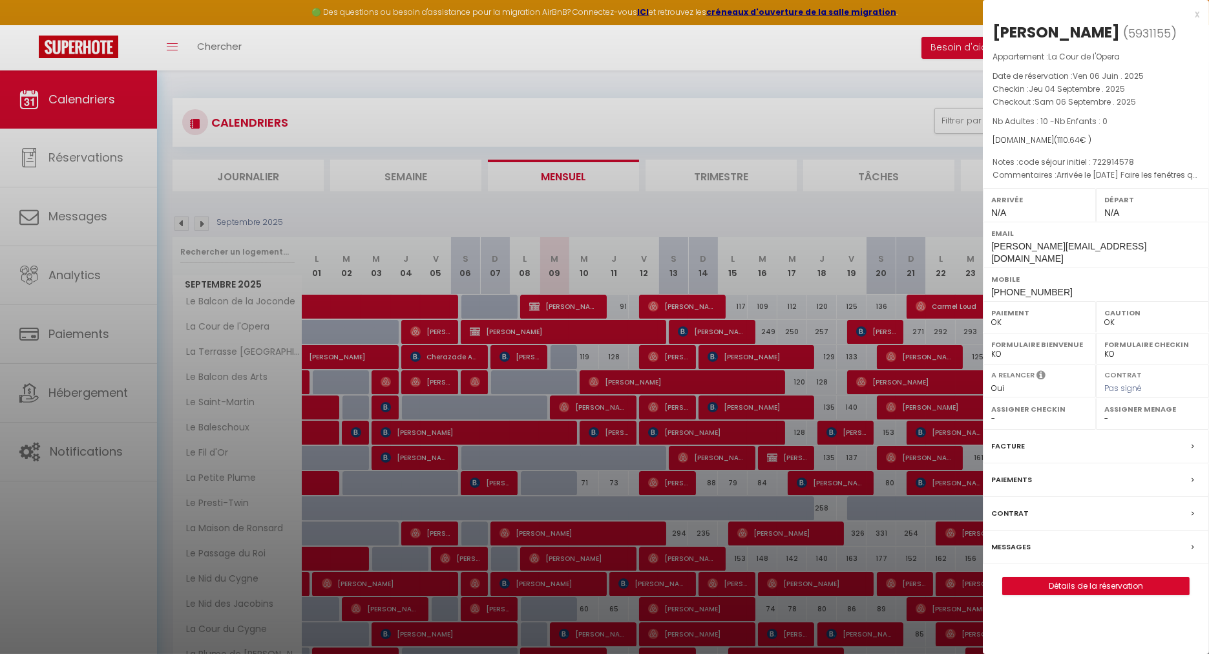
click at [1011, 540] on label "Messages" at bounding box center [1010, 547] width 39 height 14
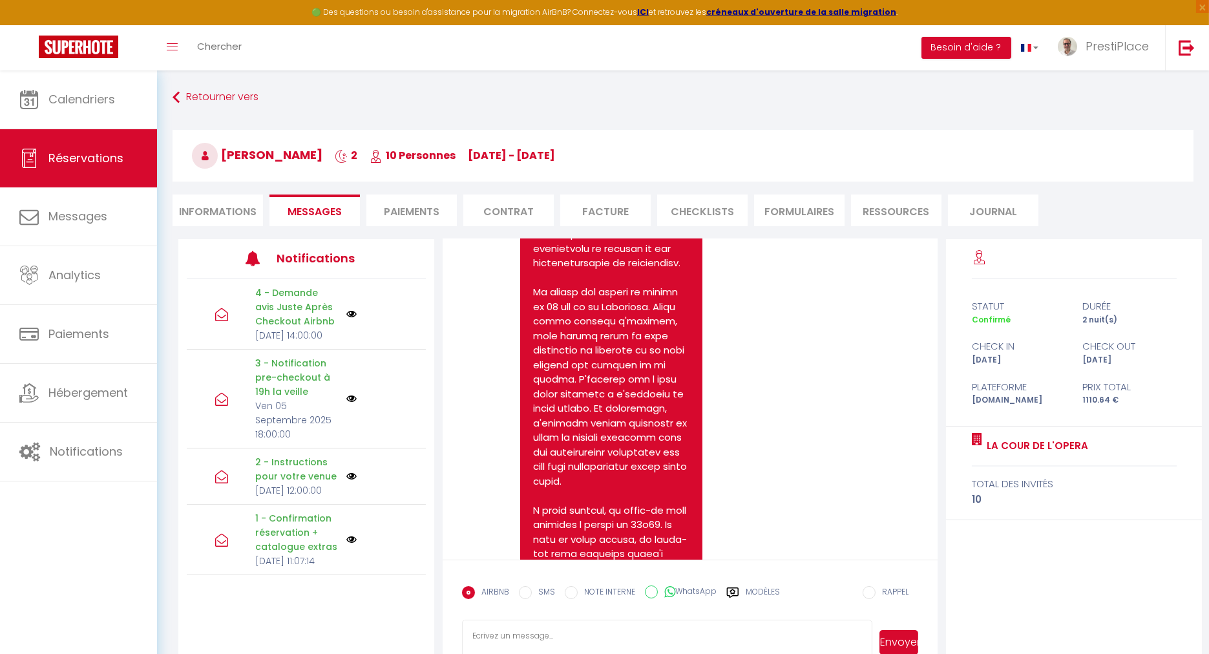
scroll to position [646, 0]
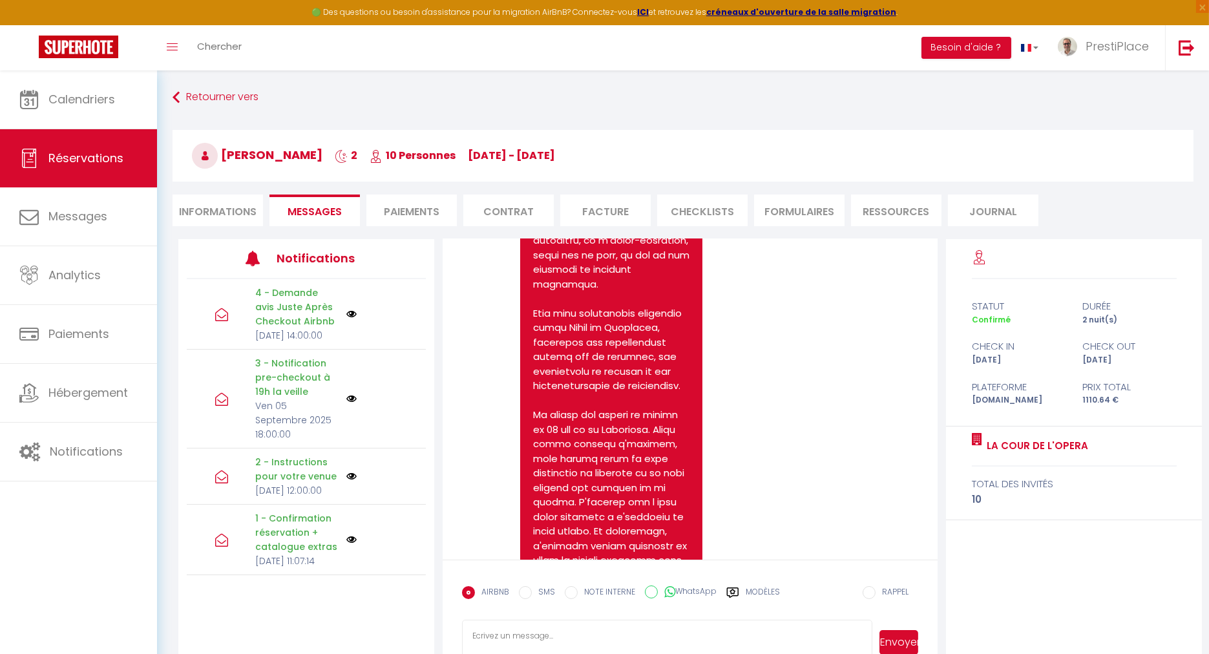
click at [586, 326] on pre "[URL][DOMAIN_NAME]" at bounding box center [611, 524] width 156 height 1076
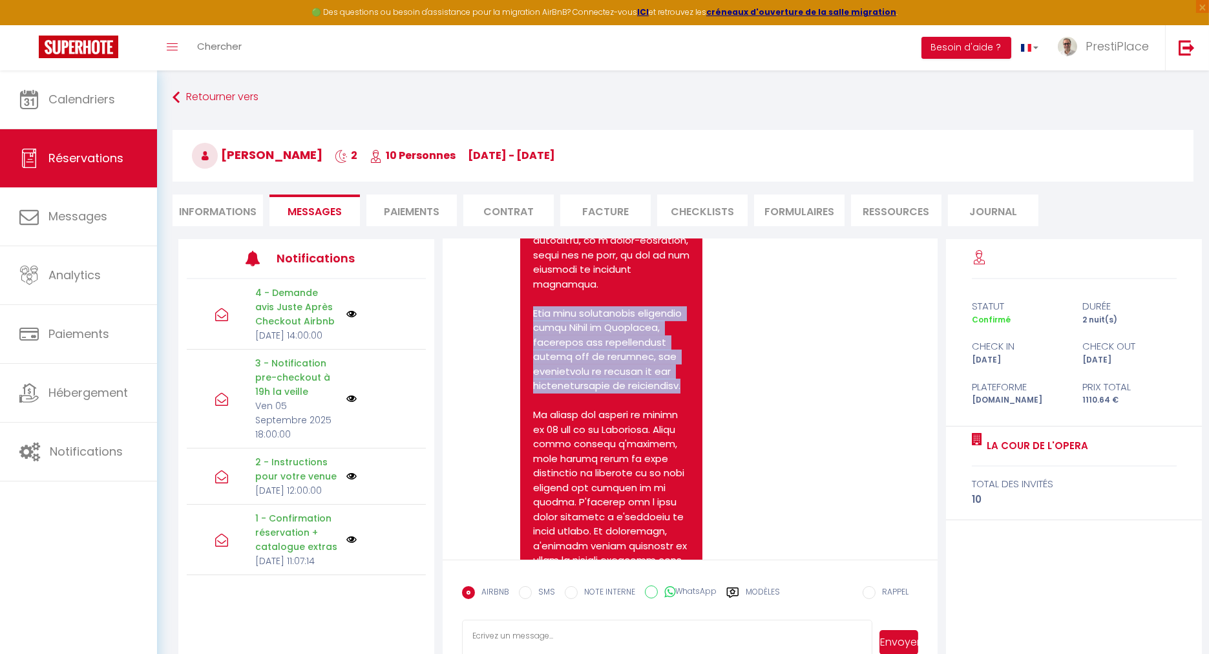
drag, startPoint x: 534, startPoint y: 326, endPoint x: 606, endPoint y: 435, distance: 130.6
click at [606, 435] on pre "[URL][DOMAIN_NAME]" at bounding box center [611, 524] width 156 height 1076
copy pre "Nous vous partagerons également notre Guide de Bienvenue, contenant des informa…"
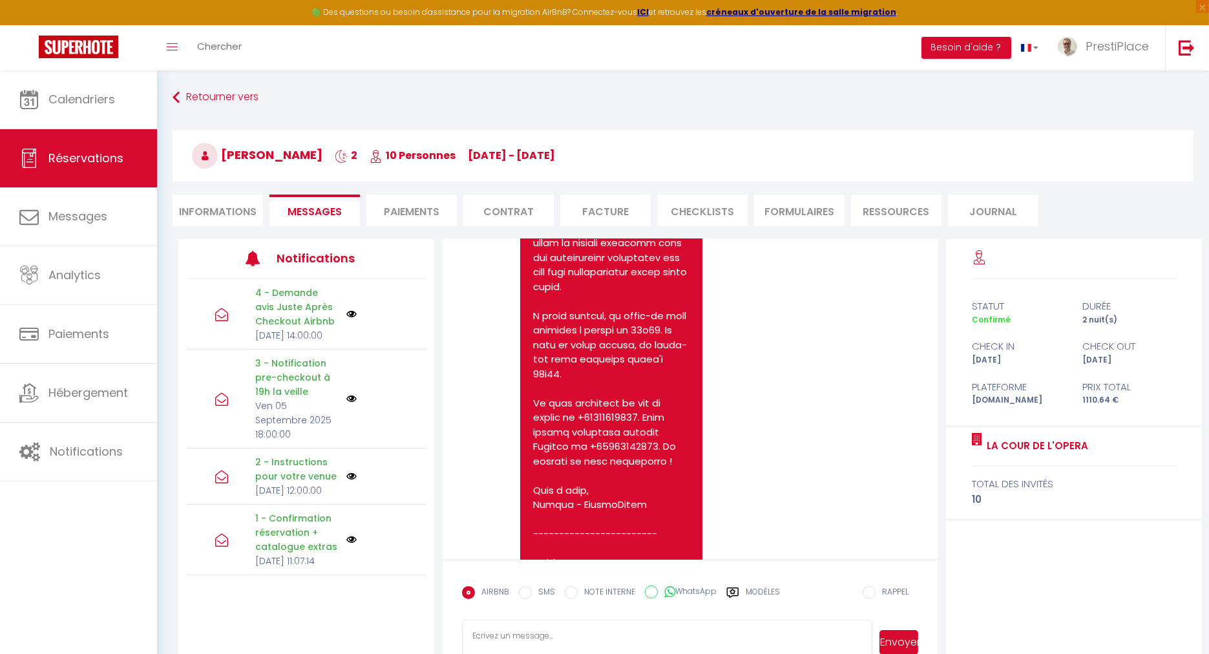
scroll to position [933, 0]
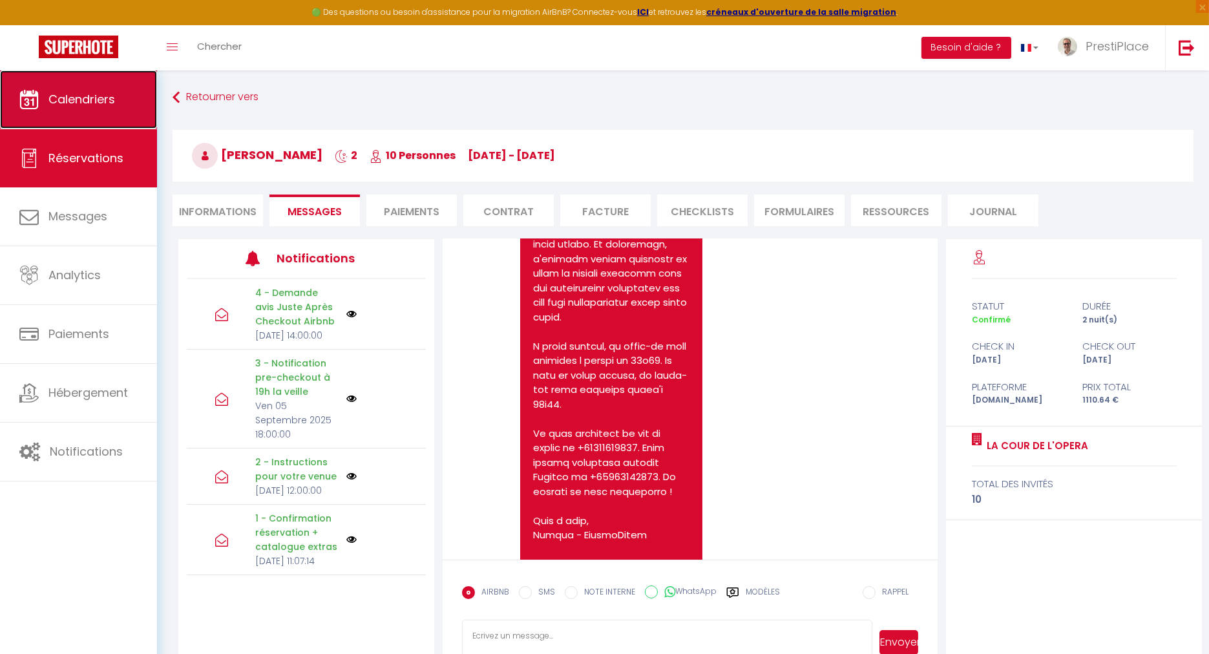
click at [102, 87] on link "Calendriers" at bounding box center [78, 99] width 157 height 58
